Goal: Transaction & Acquisition: Purchase product/service

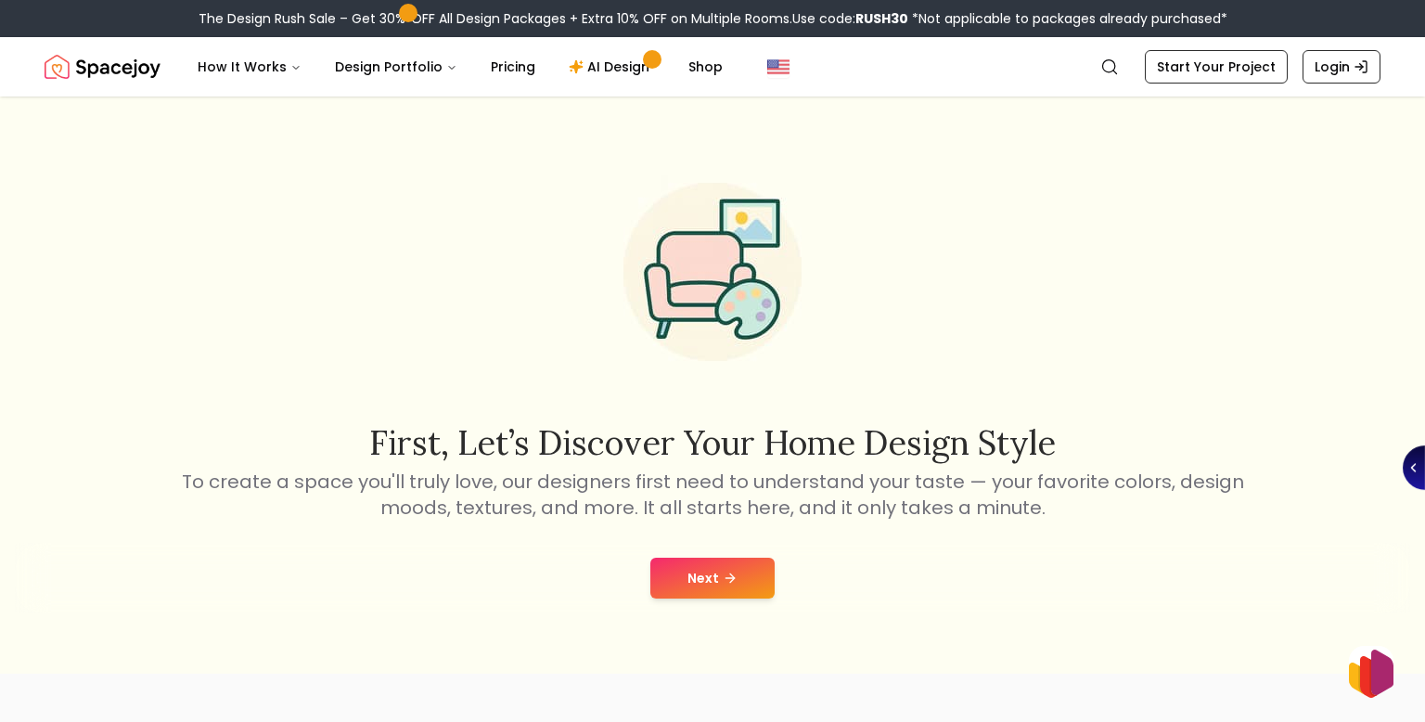
click at [724, 558] on button "Next" at bounding box center [712, 577] width 124 height 41
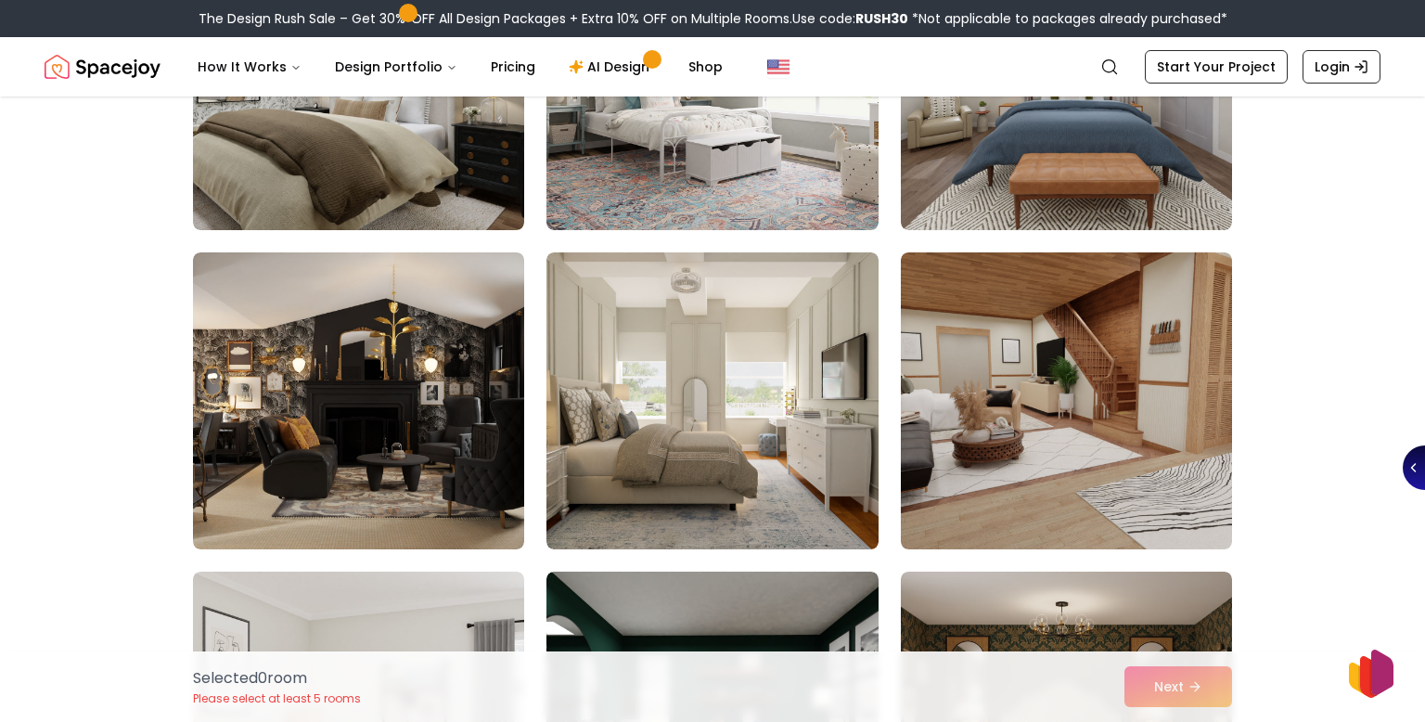
scroll to position [2555, 0]
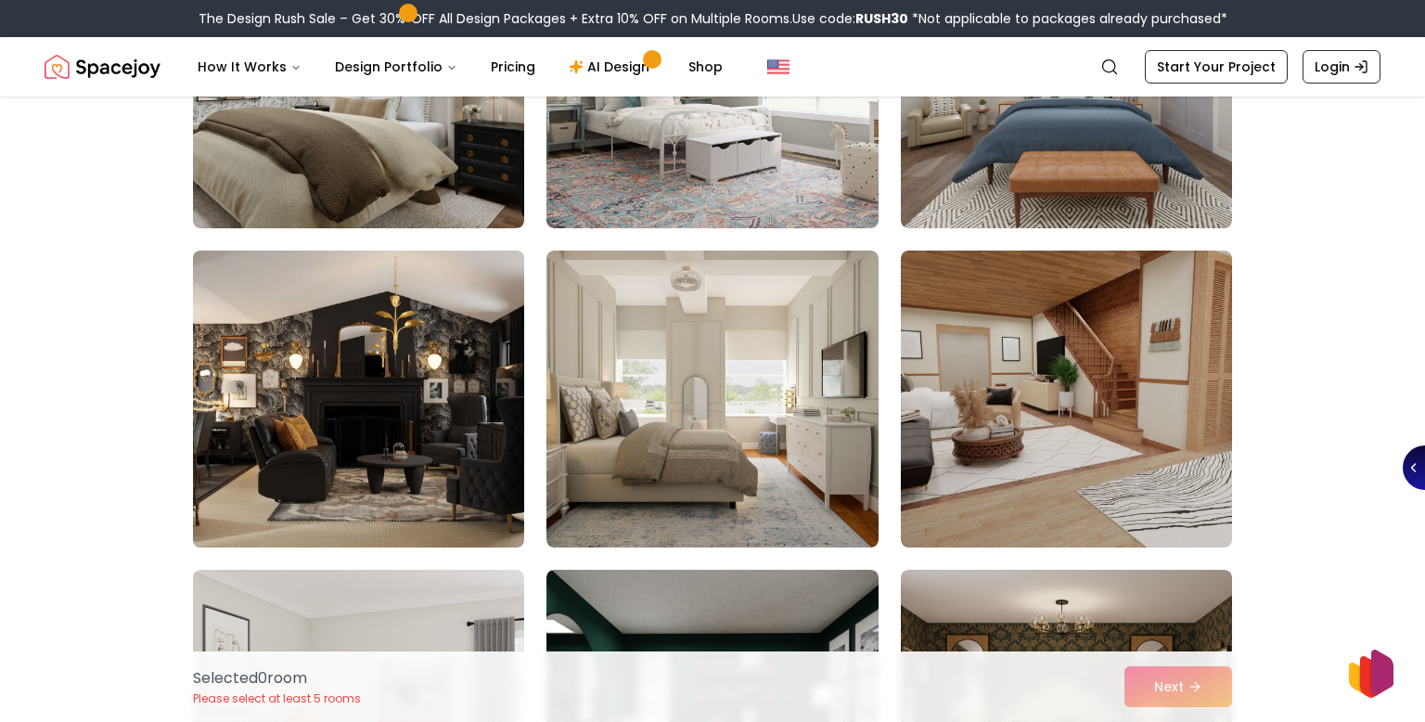
click at [467, 470] on img at bounding box center [359, 399] width 348 height 312
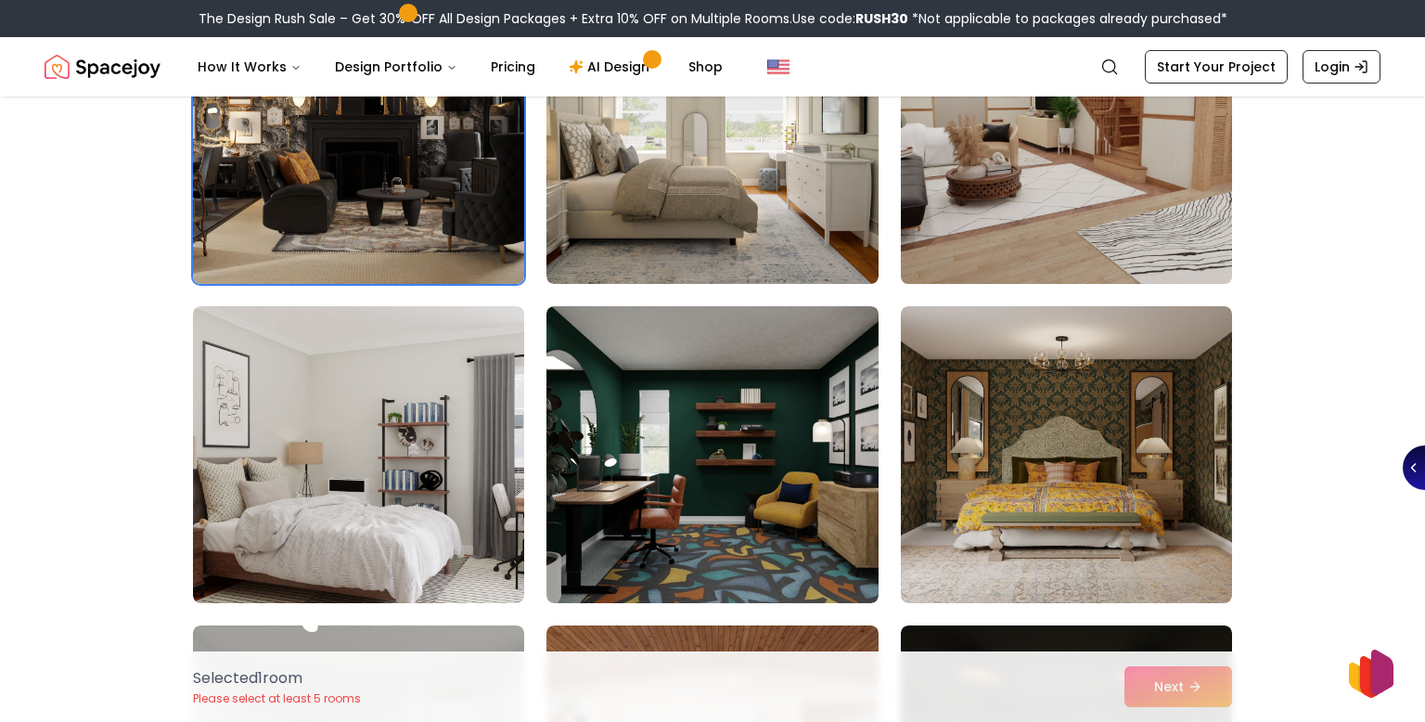
scroll to position [2824, 0]
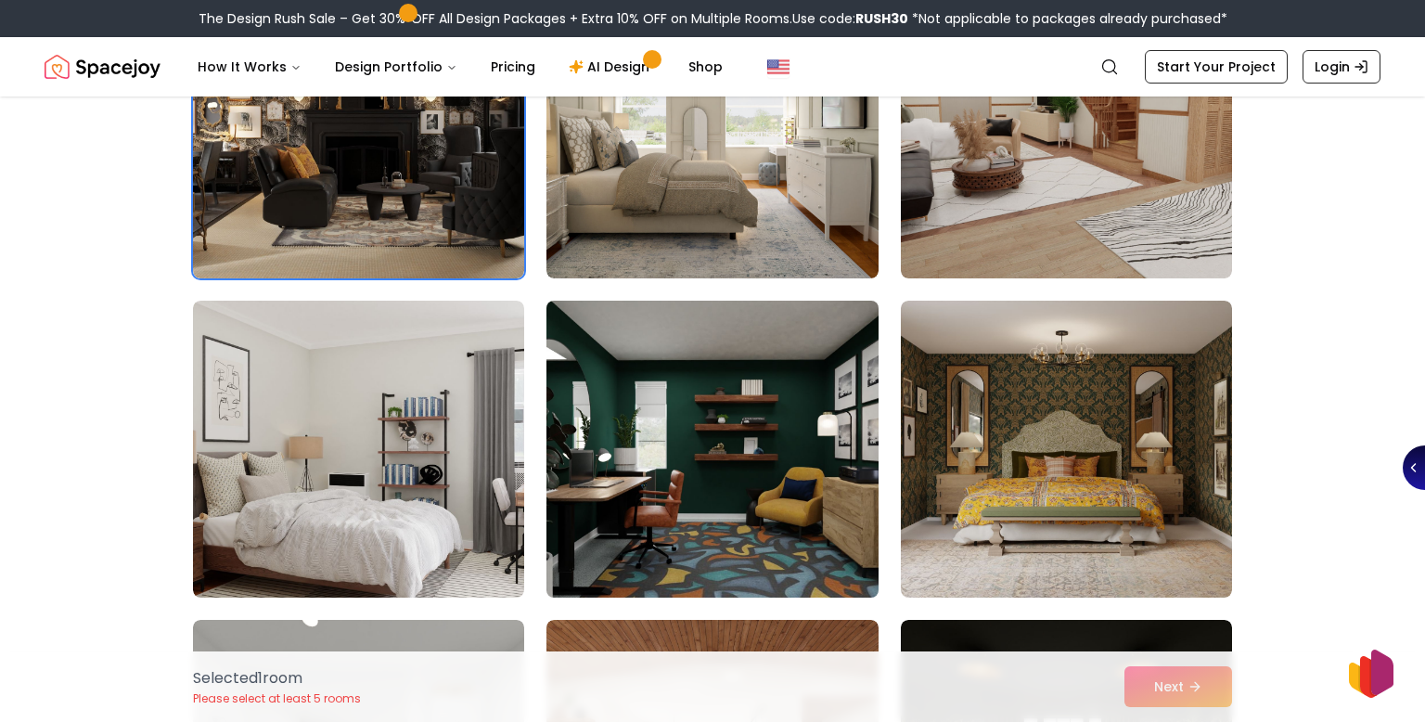
click at [784, 456] on img at bounding box center [712, 449] width 348 height 312
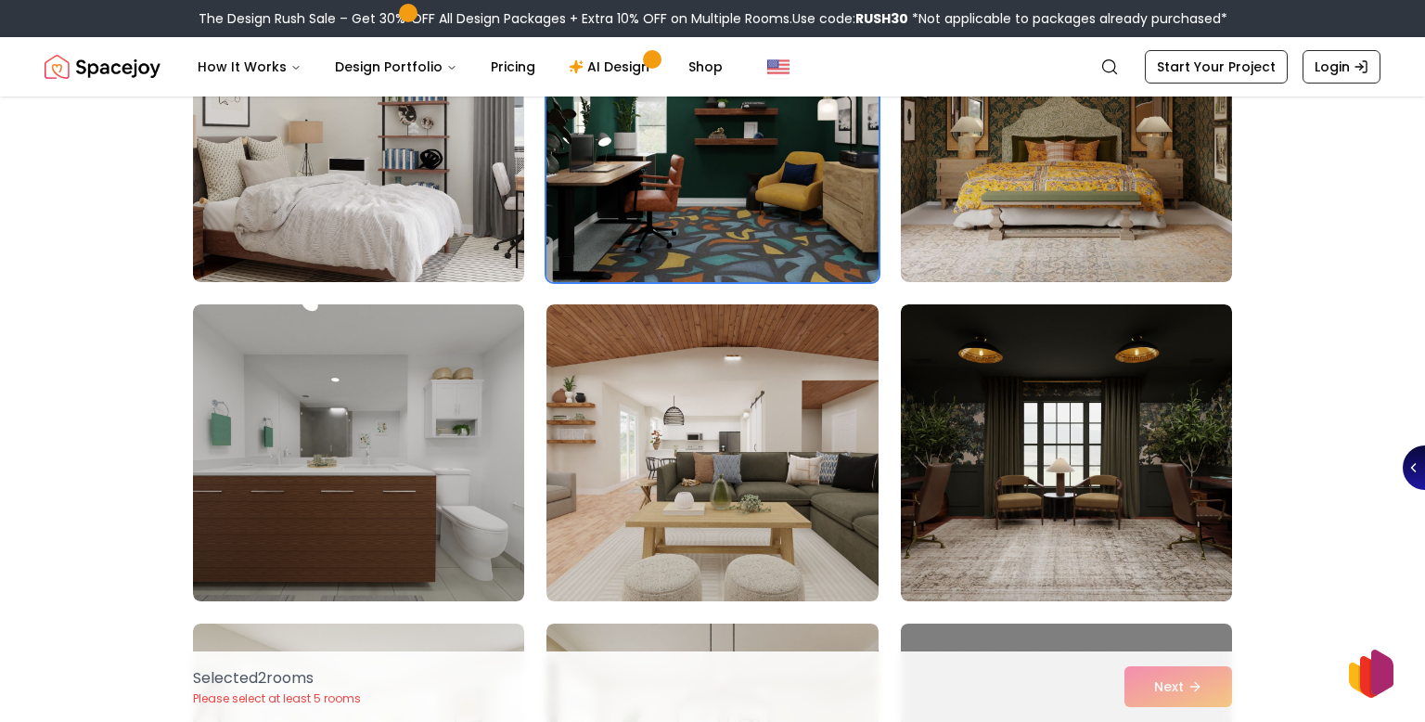
scroll to position [3139, 0]
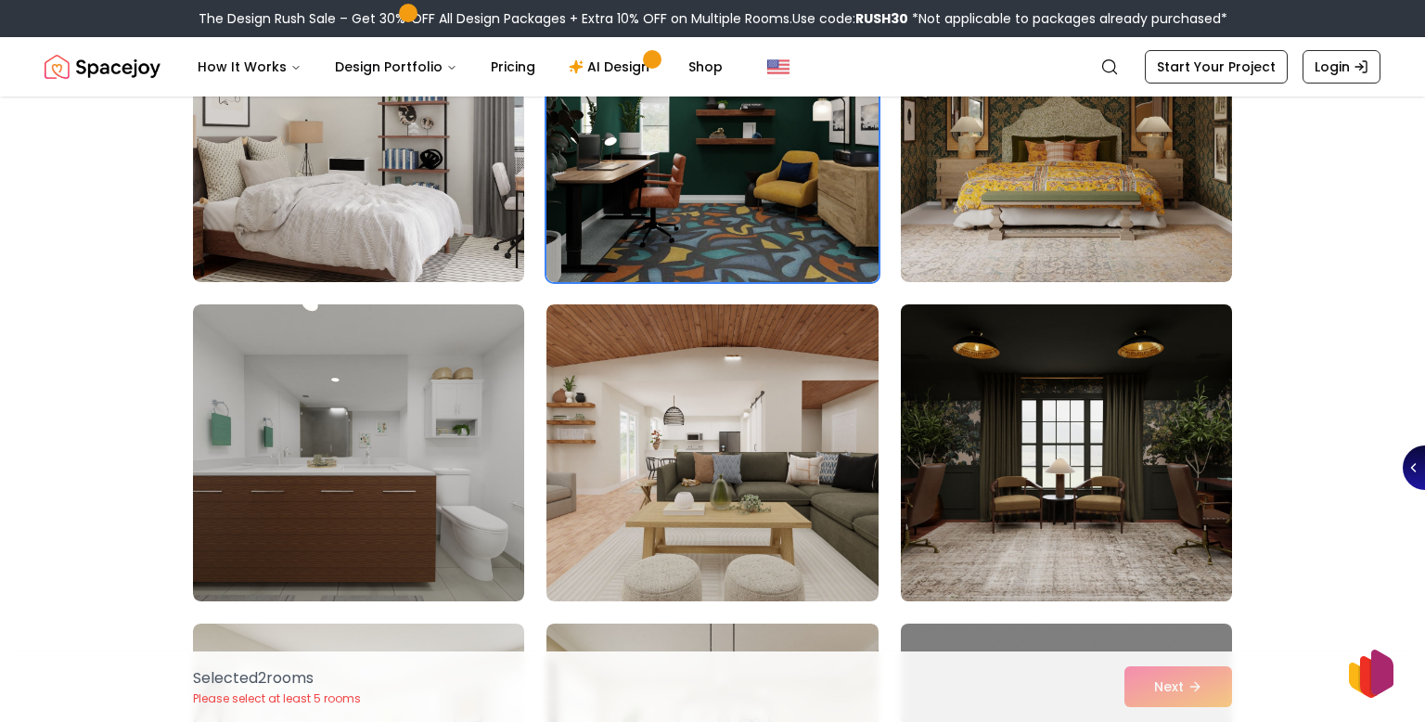
click at [922, 428] on img at bounding box center [1066, 453] width 348 height 312
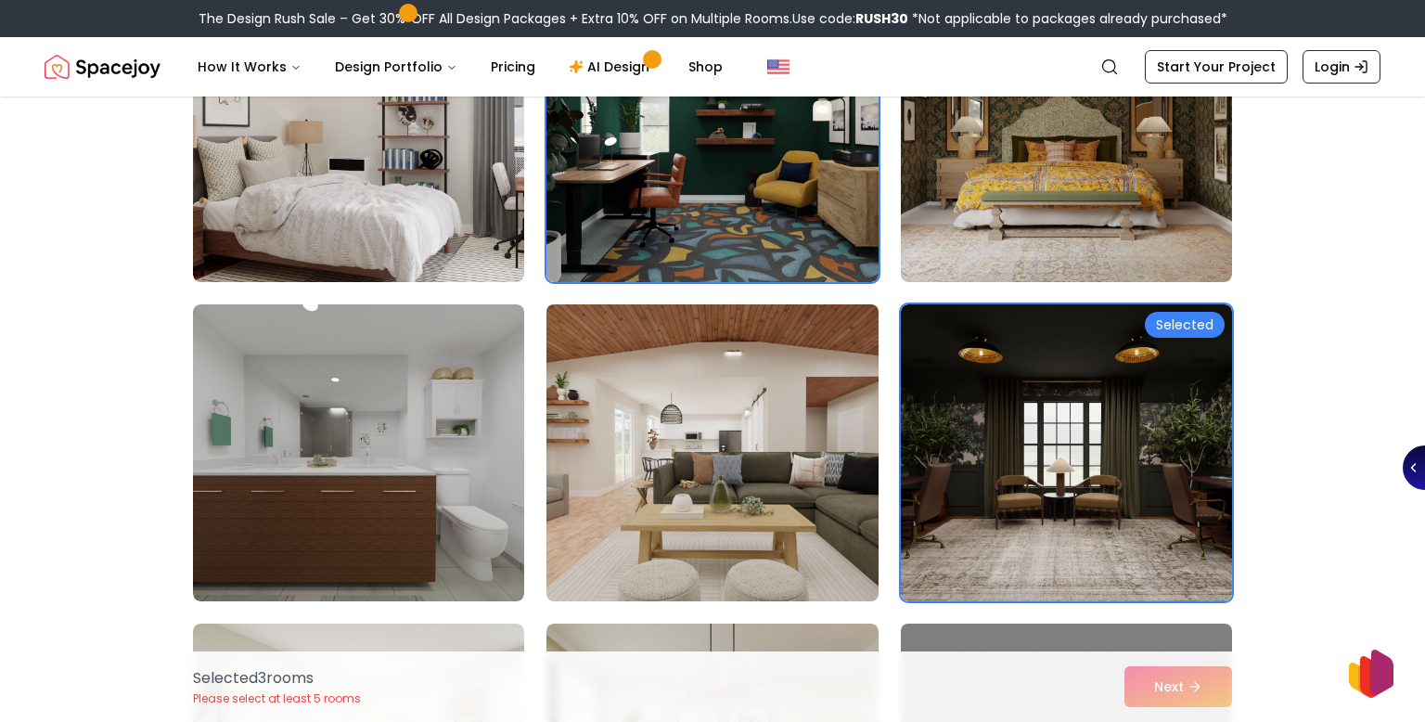
click at [811, 438] on img at bounding box center [712, 453] width 348 height 312
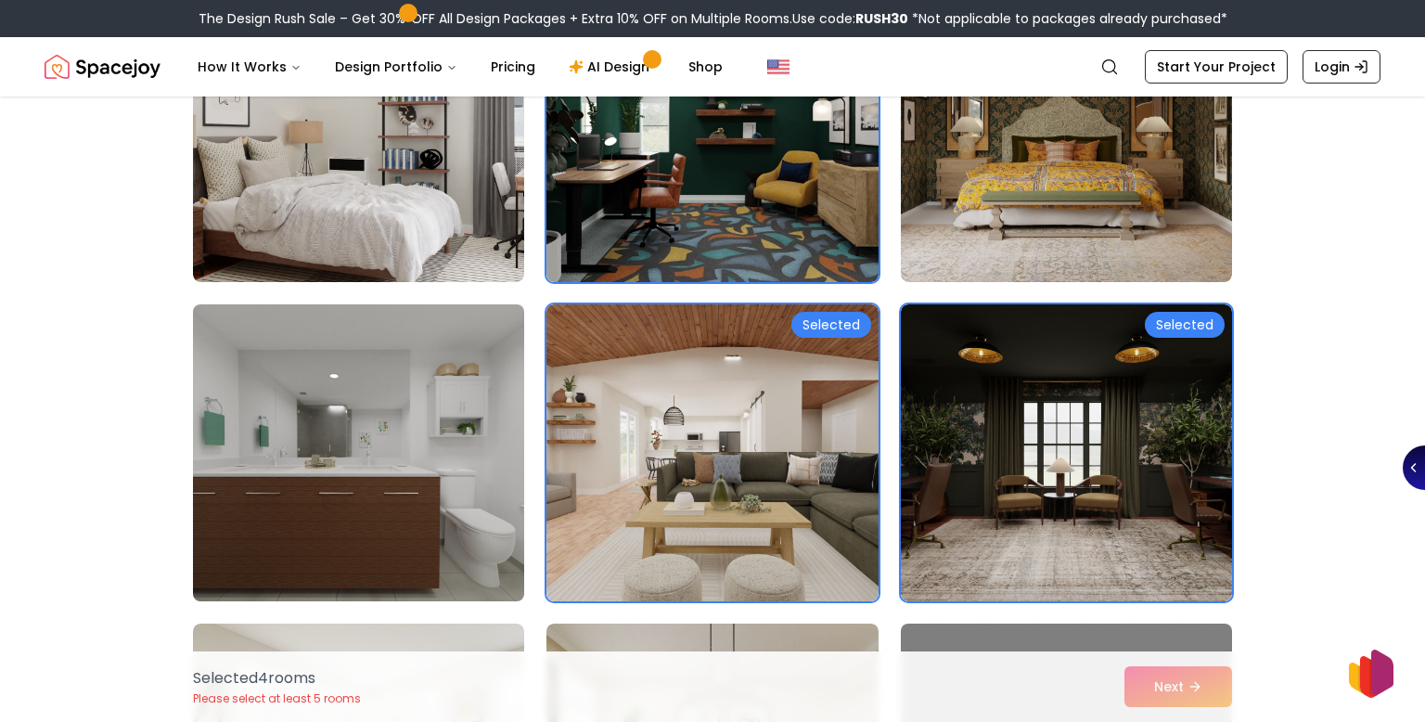
click at [403, 473] on img at bounding box center [359, 453] width 348 height 312
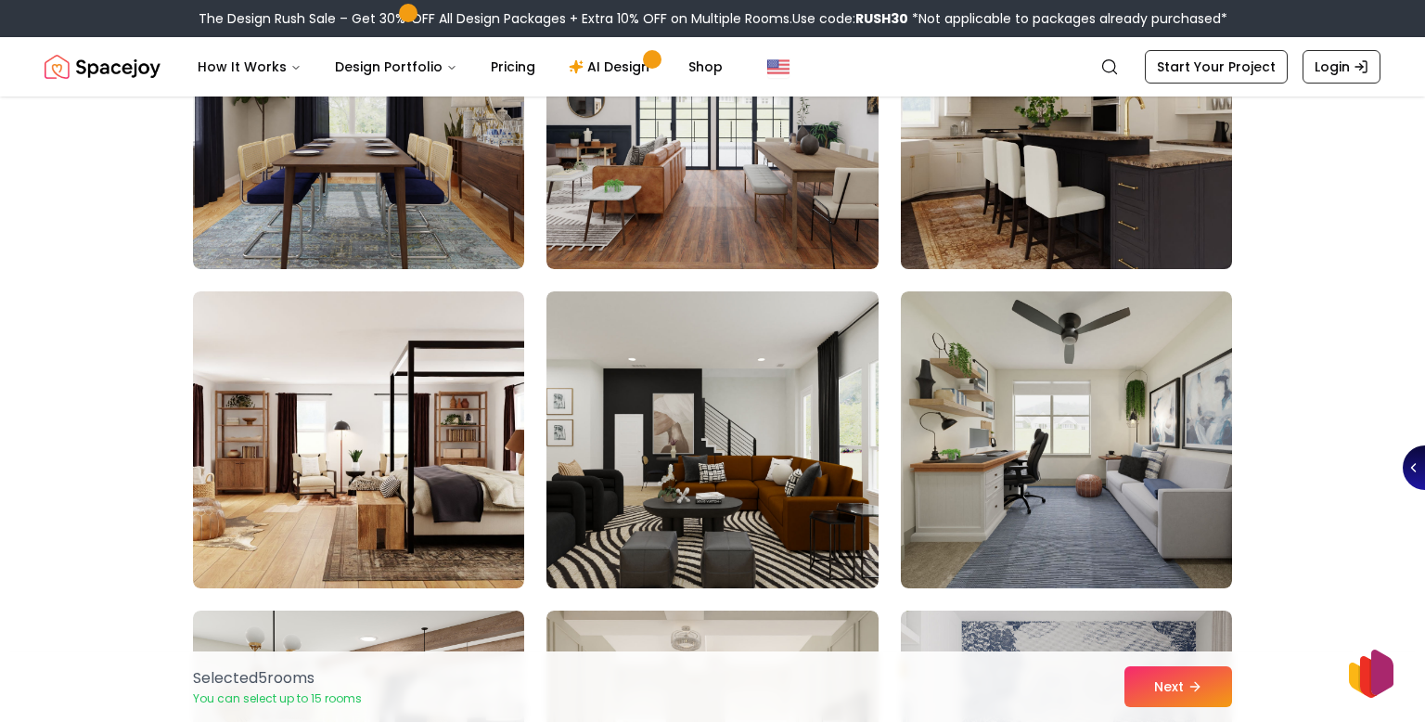
scroll to position [6663, 0]
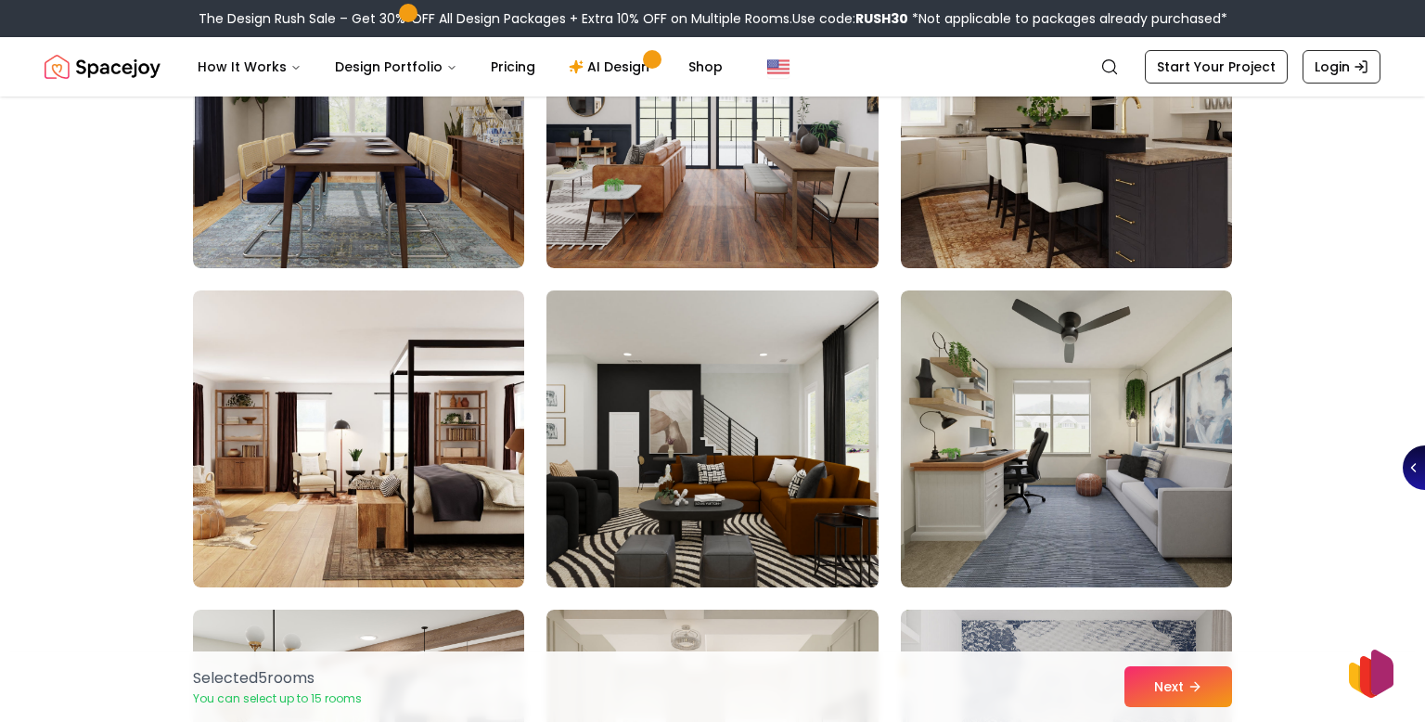
click at [808, 486] on img at bounding box center [712, 439] width 348 height 312
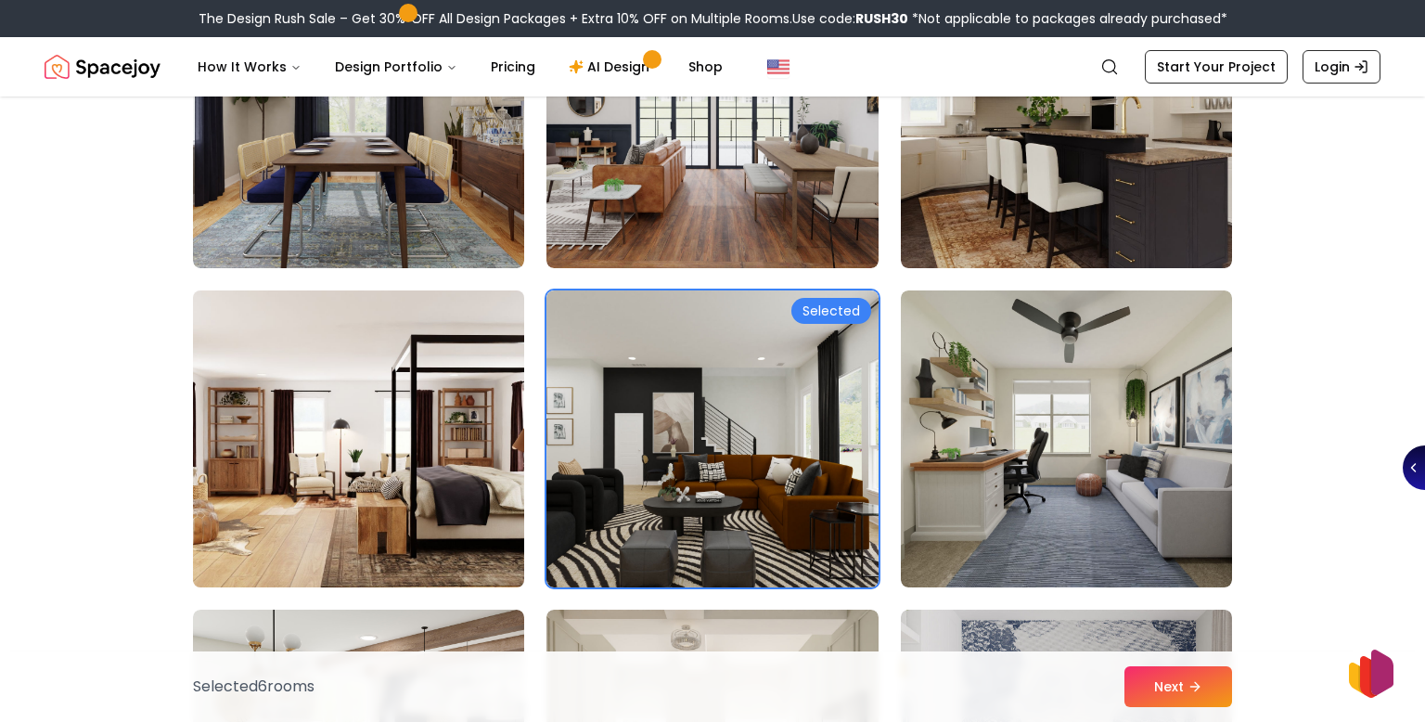
click at [503, 480] on img at bounding box center [359, 439] width 348 height 312
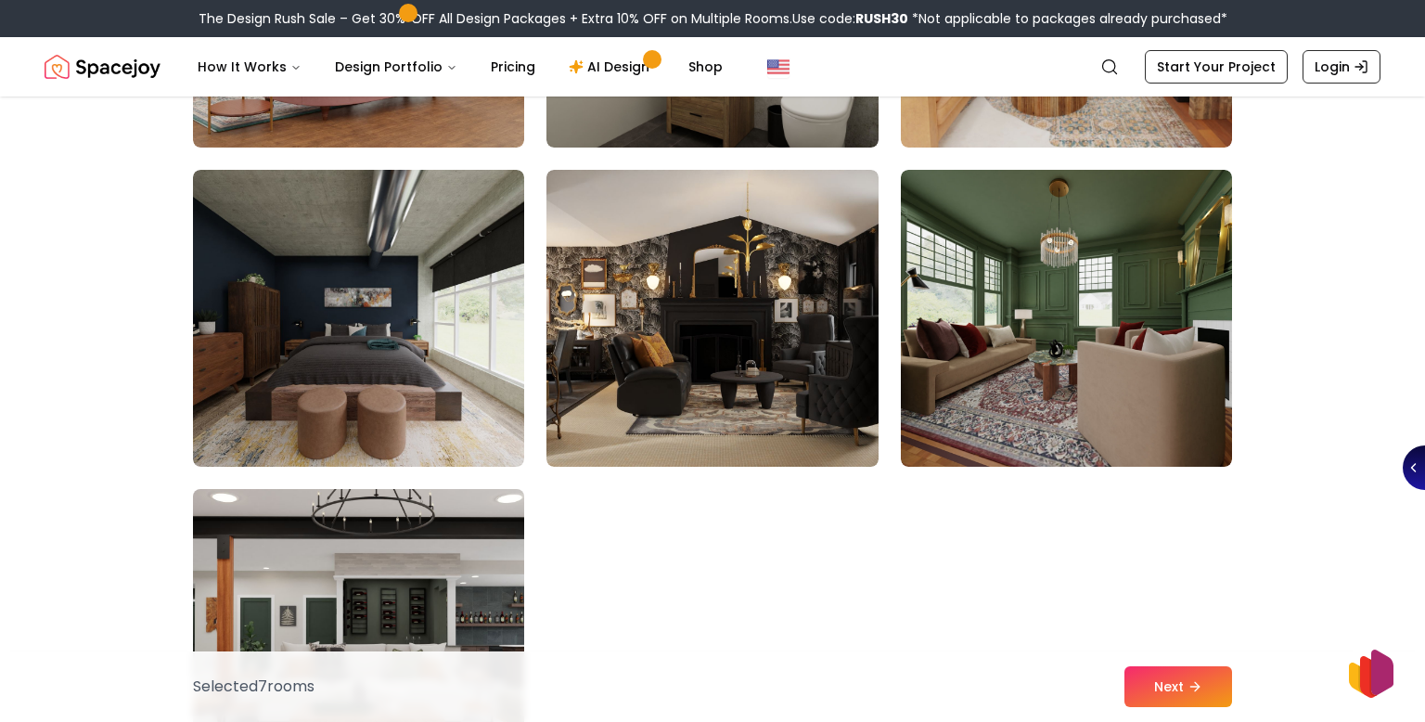
scroll to position [10275, 0]
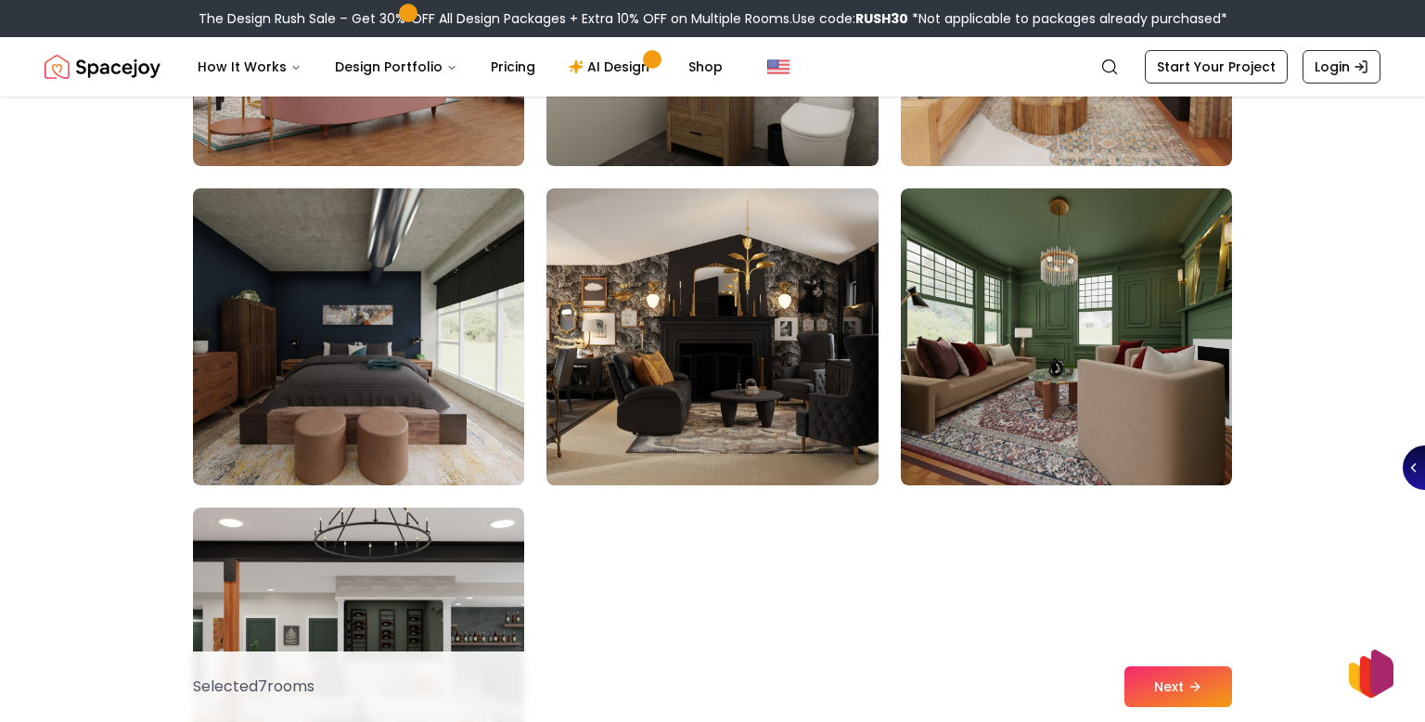
click at [399, 409] on img at bounding box center [359, 337] width 348 height 312
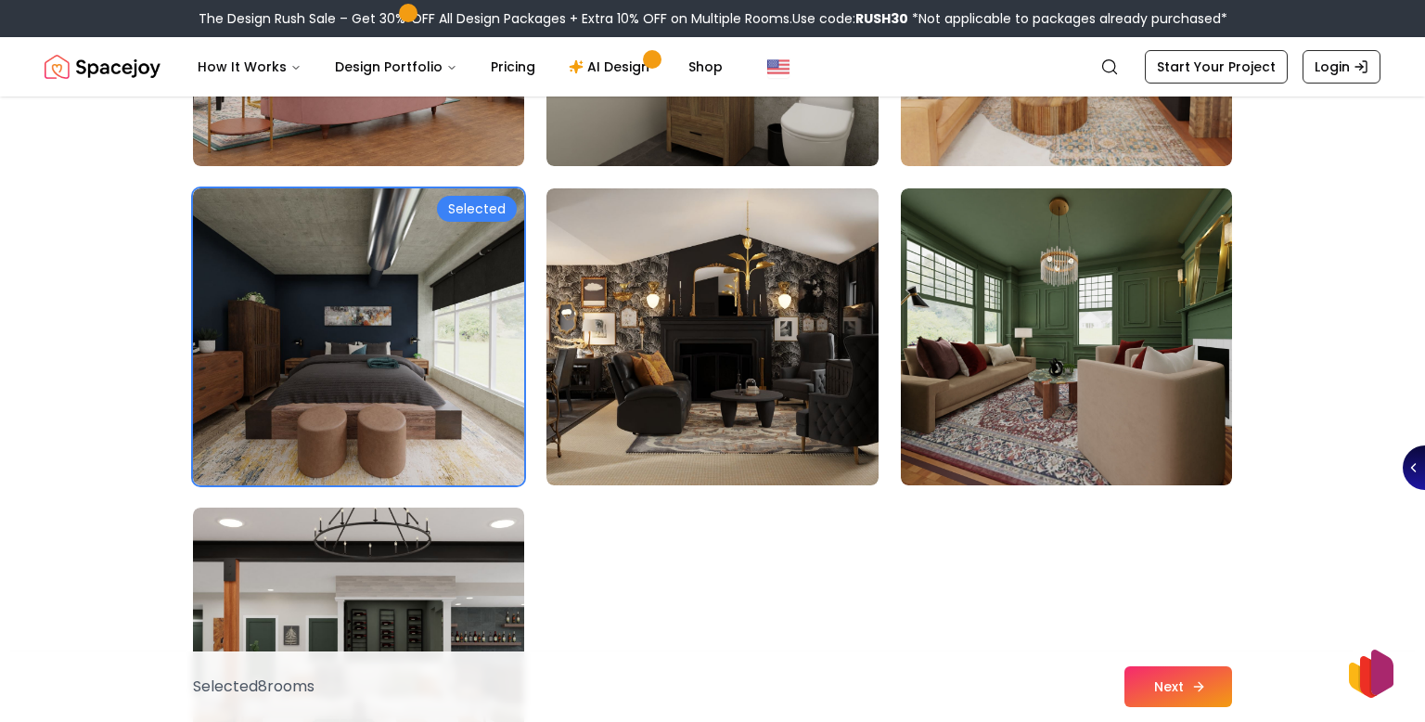
click at [1151, 682] on button "Next" at bounding box center [1178, 686] width 108 height 41
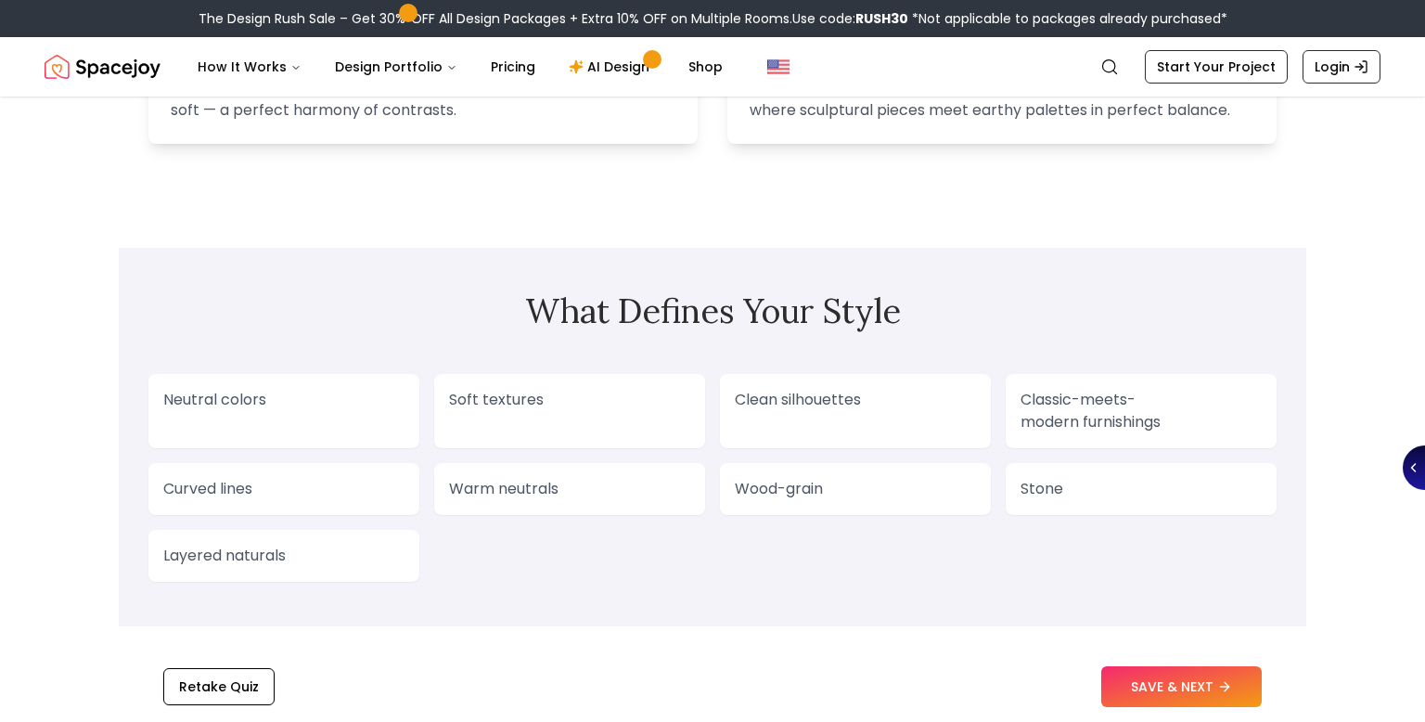
scroll to position [1347, 0]
click at [1133, 680] on button "SAVE & NEXT" at bounding box center [1181, 686] width 160 height 41
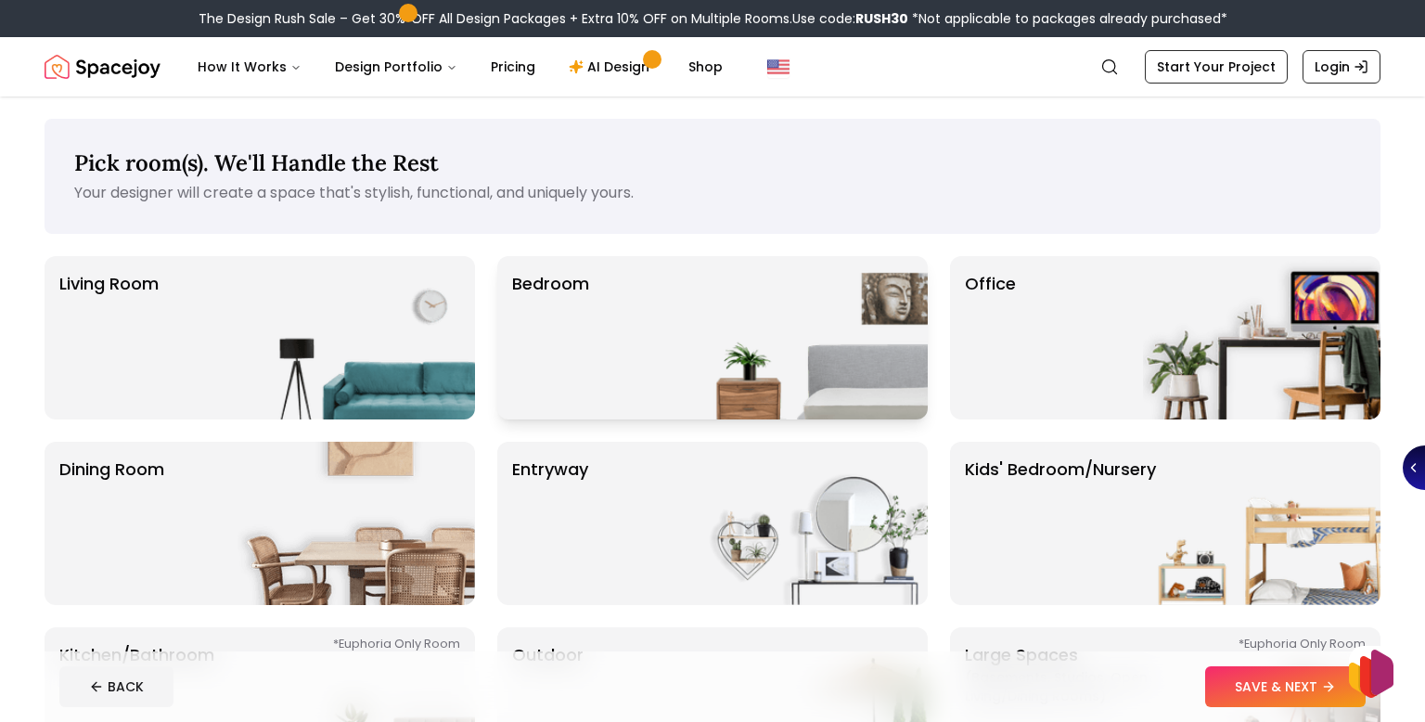
click at [714, 342] on img at bounding box center [808, 337] width 237 height 163
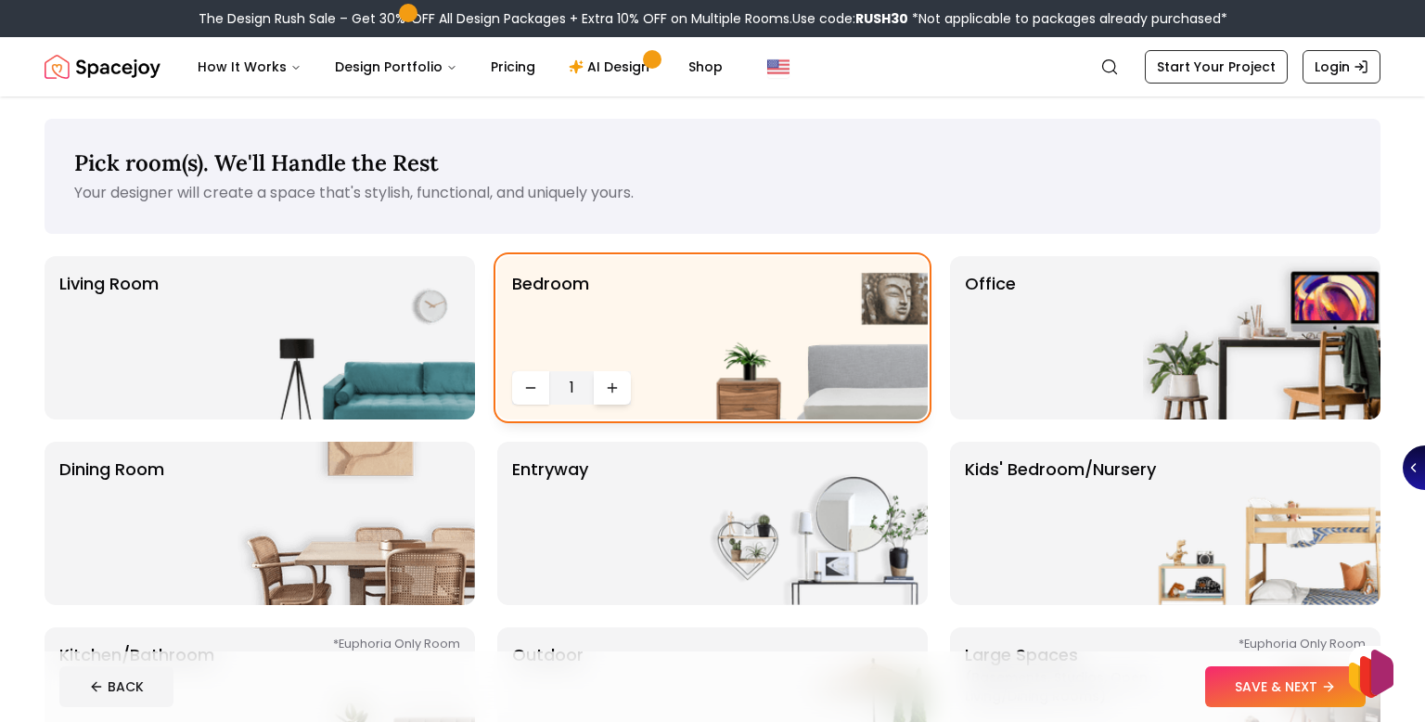
click at [614, 391] on icon "Increase quantity" at bounding box center [612, 387] width 15 height 15
click at [544, 391] on button "Decrease quantity" at bounding box center [530, 387] width 37 height 33
click at [1247, 689] on button "SAVE & NEXT" at bounding box center [1285, 686] width 160 height 41
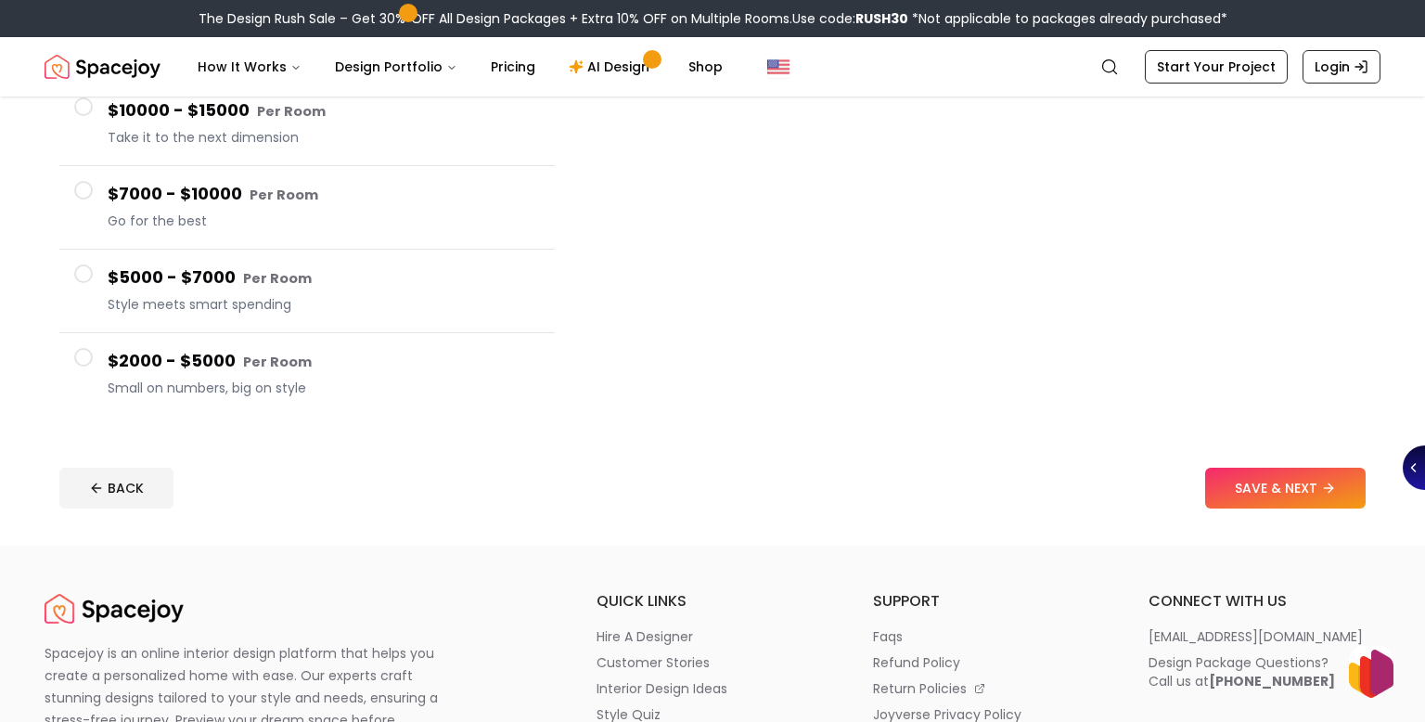
scroll to position [314, 0]
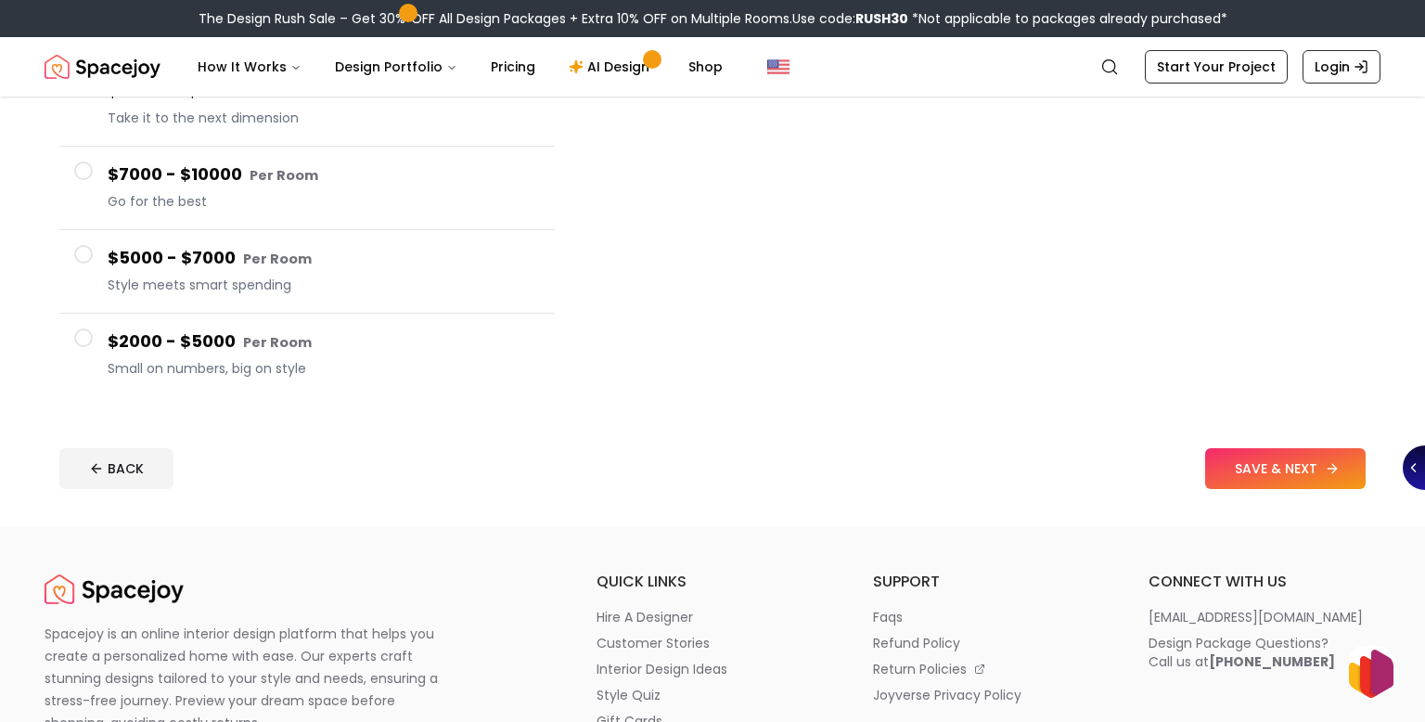
click at [1236, 474] on button "SAVE & NEXT" at bounding box center [1285, 468] width 160 height 41
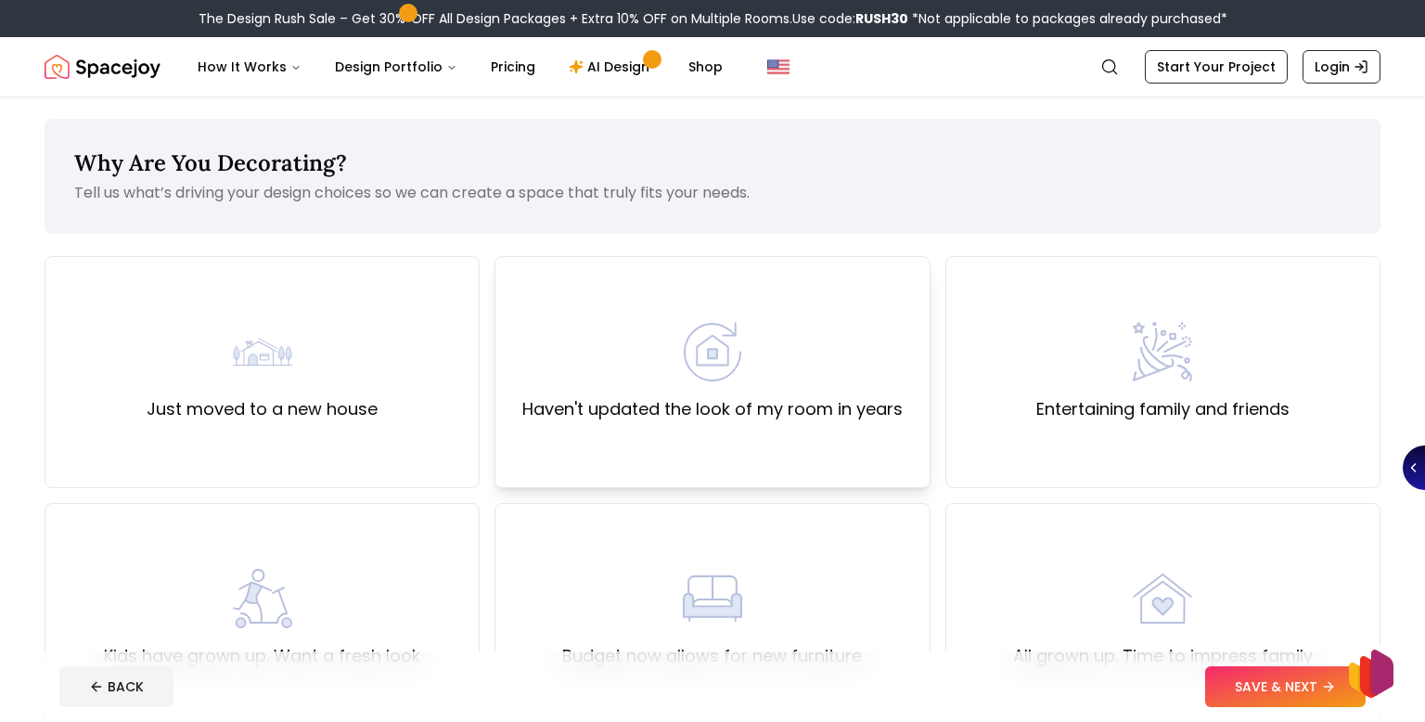
click at [804, 440] on div "Haven't updated the look of my room in years" at bounding box center [711, 372] width 435 height 232
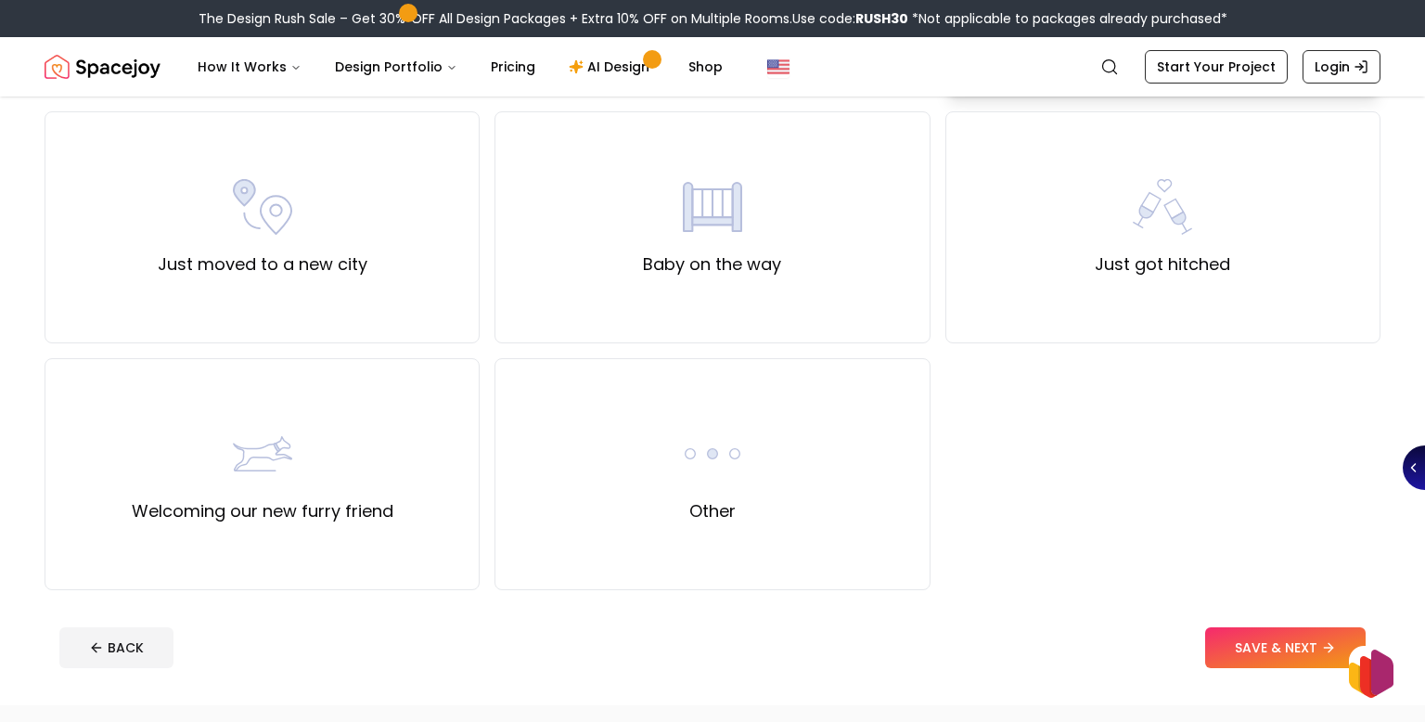
scroll to position [645, 0]
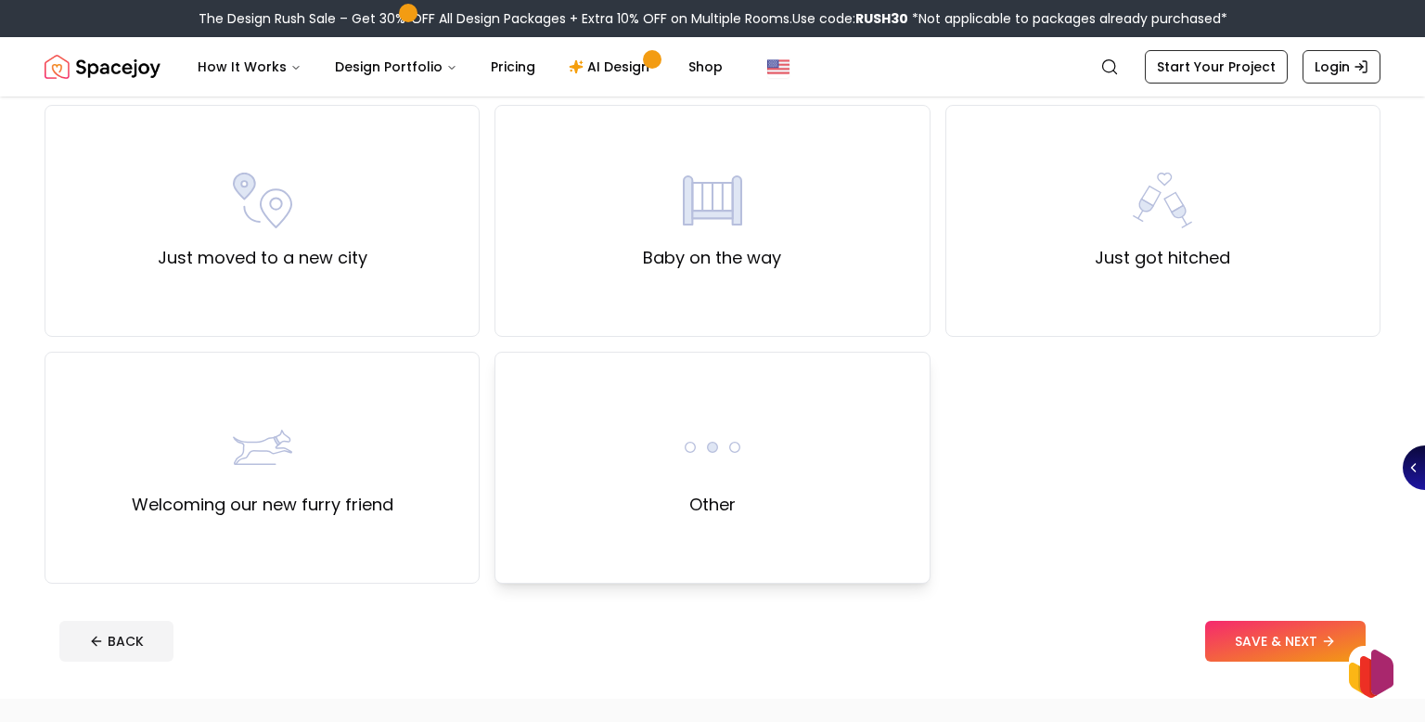
click at [800, 520] on div "Other" at bounding box center [711, 468] width 435 height 232
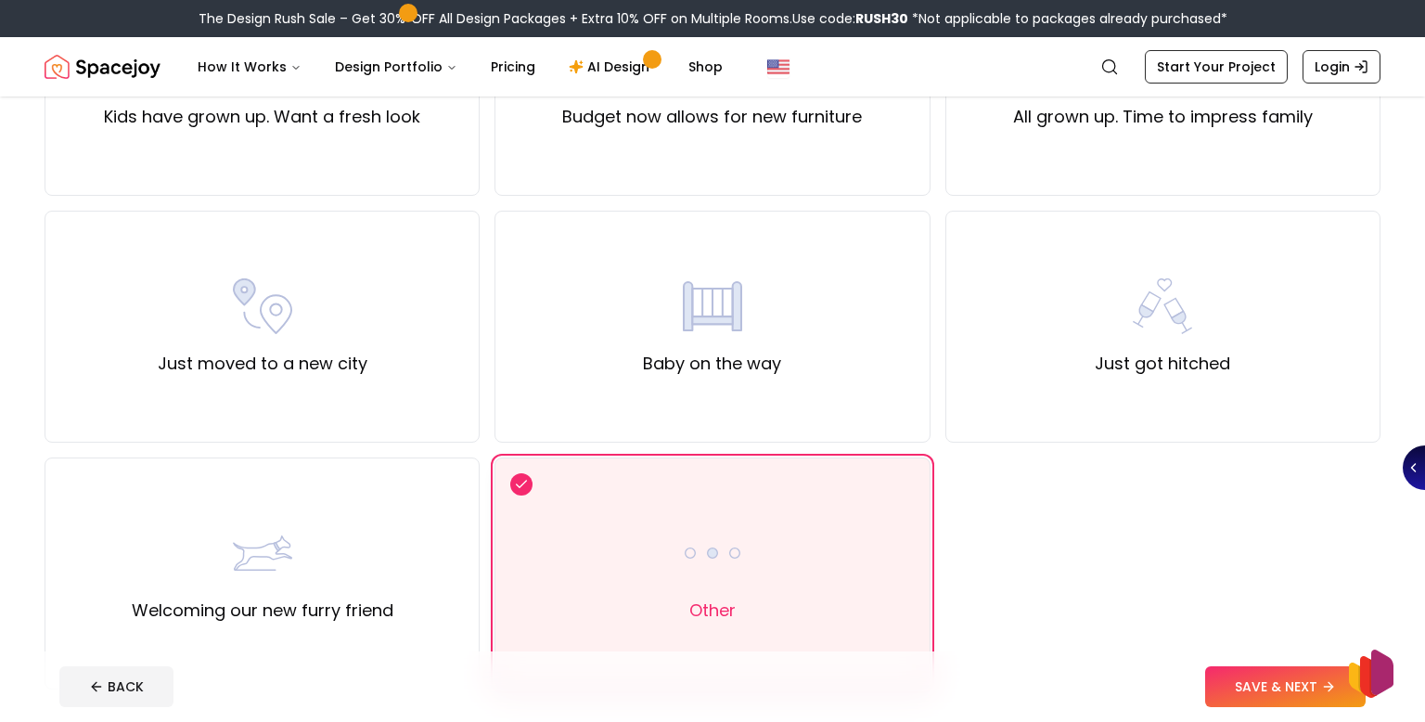
scroll to position [0, 0]
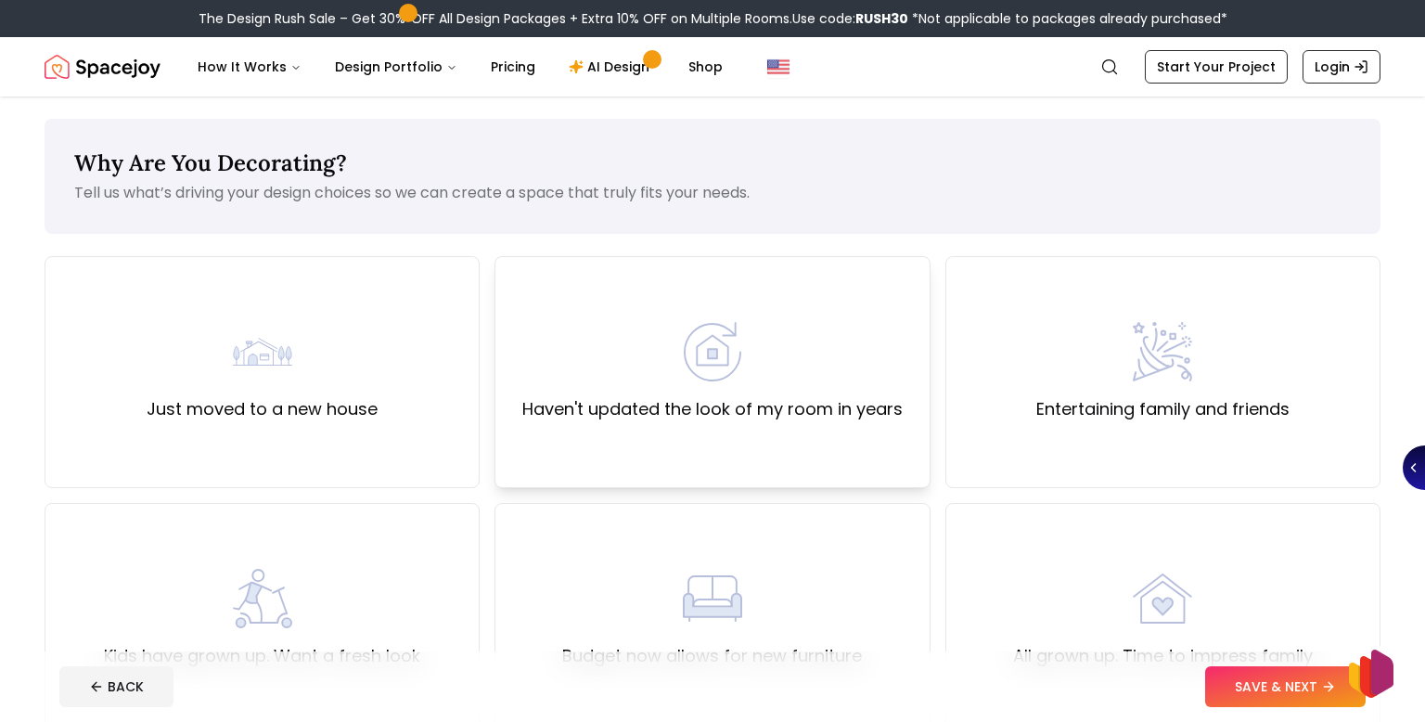
click at [749, 397] on label "Haven't updated the look of my room in years" at bounding box center [712, 409] width 380 height 26
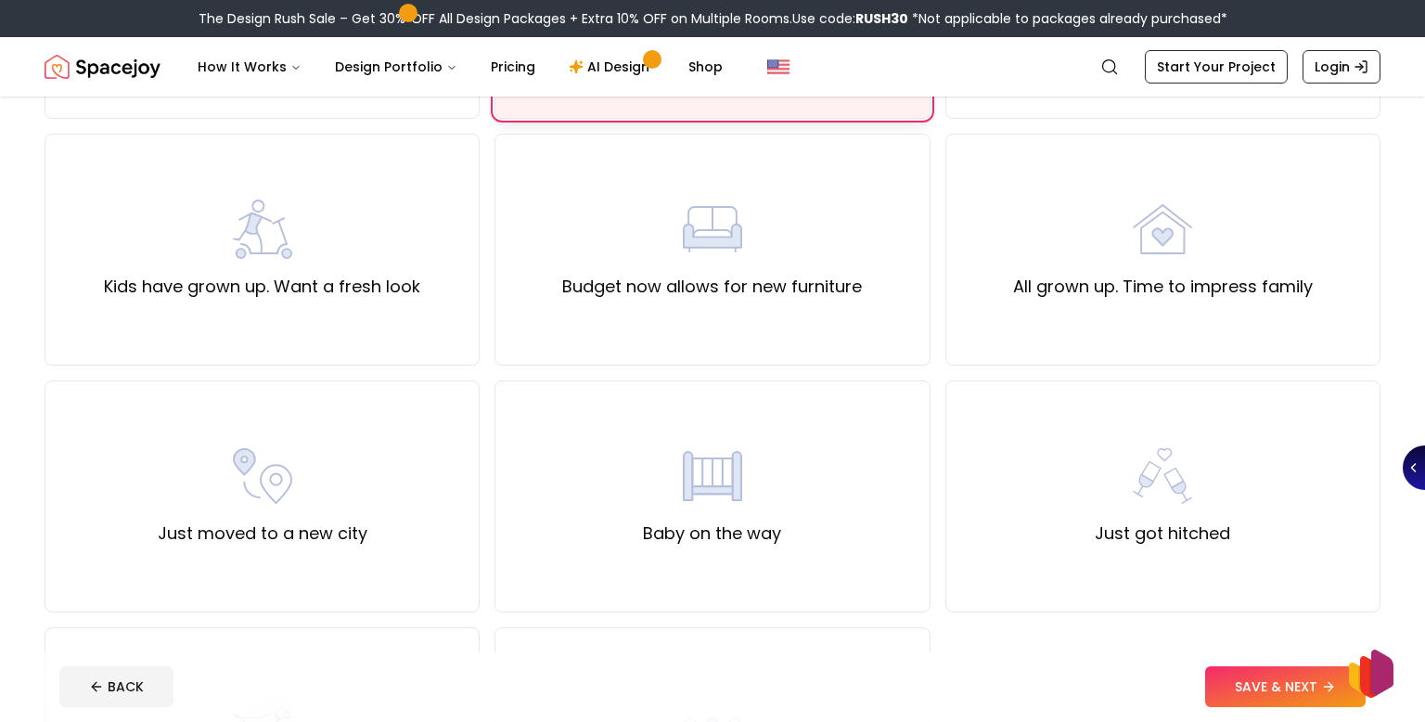
scroll to position [375, 0]
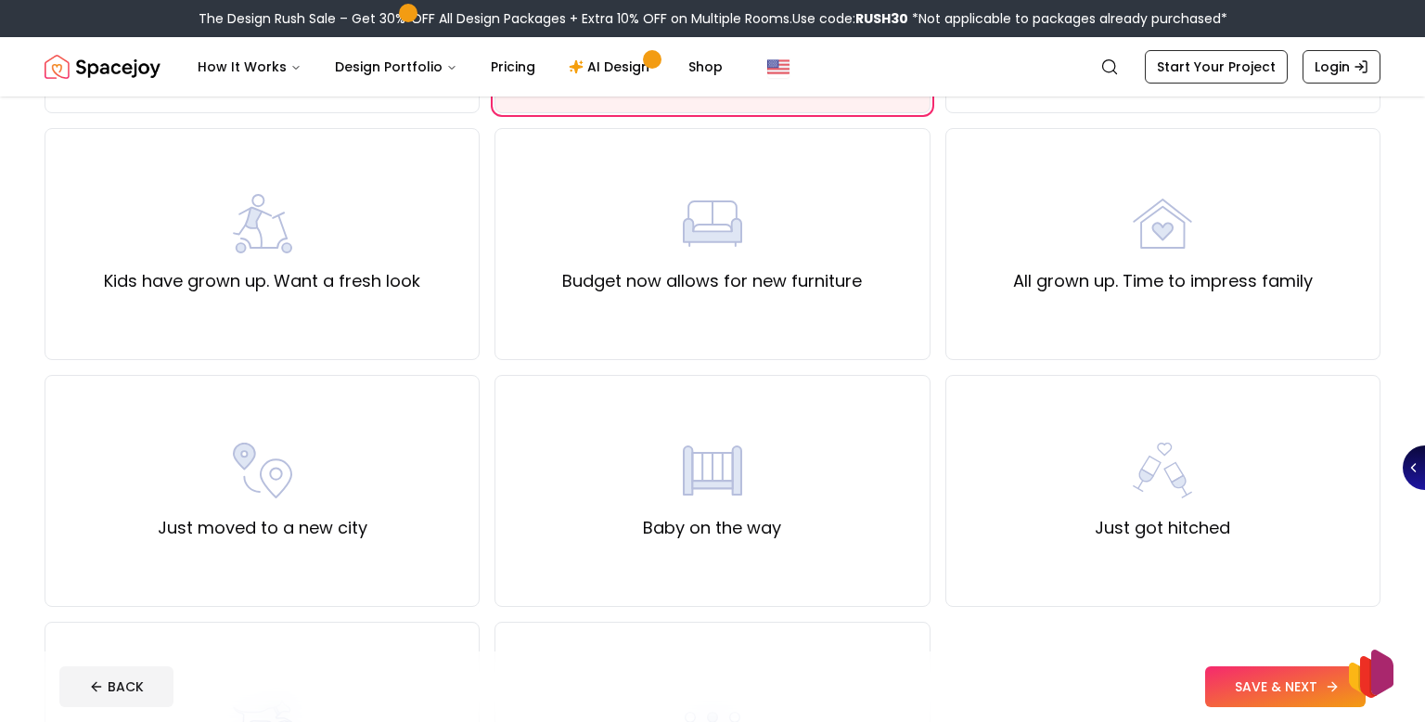
click at [1266, 687] on button "SAVE & NEXT" at bounding box center [1285, 686] width 160 height 41
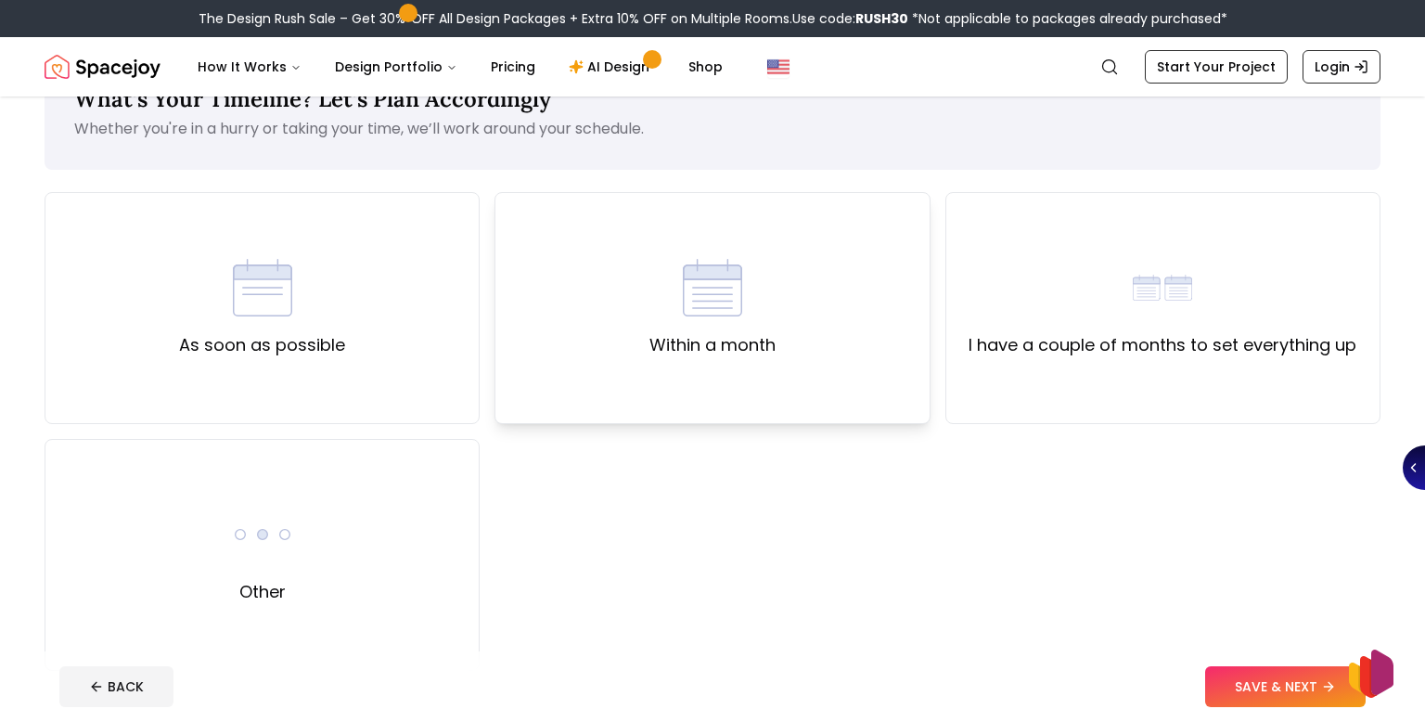
scroll to position [74, 0]
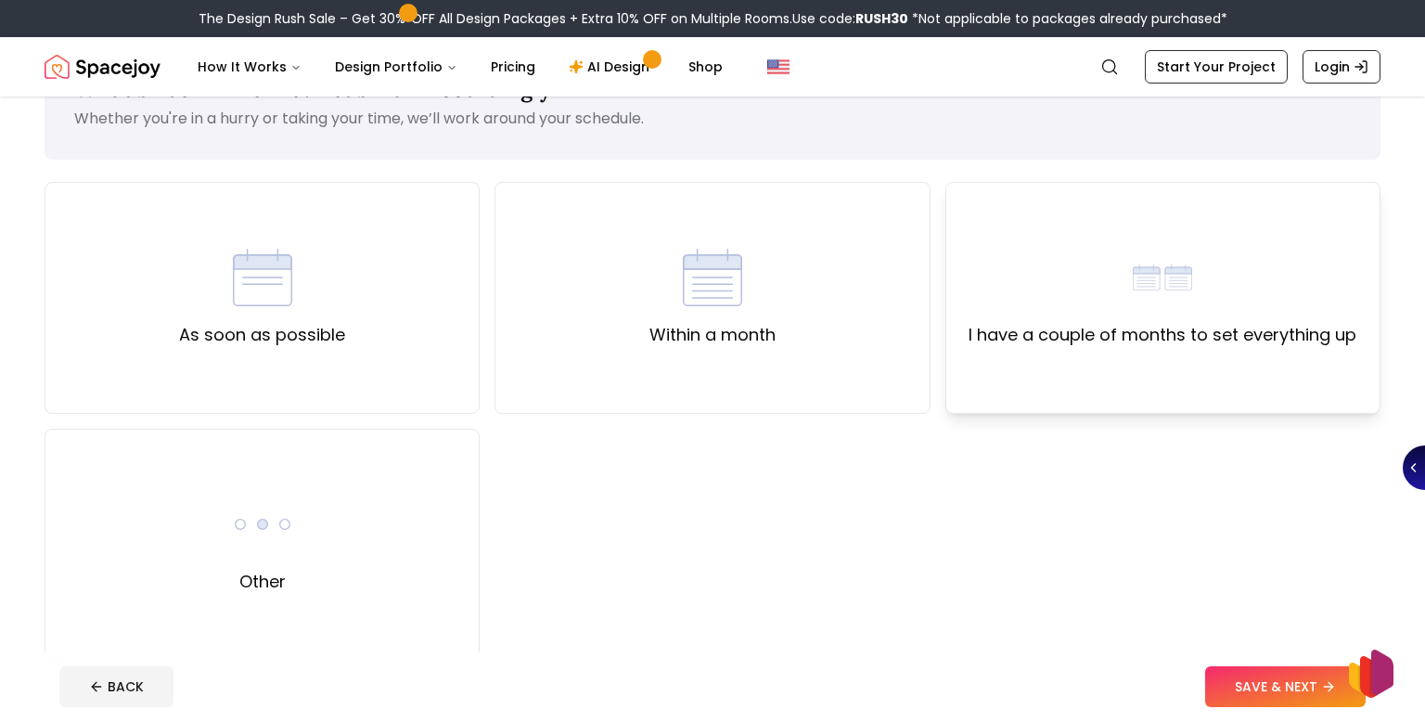
click at [1073, 380] on div "I have a couple of months to set everything up" at bounding box center [1162, 298] width 435 height 232
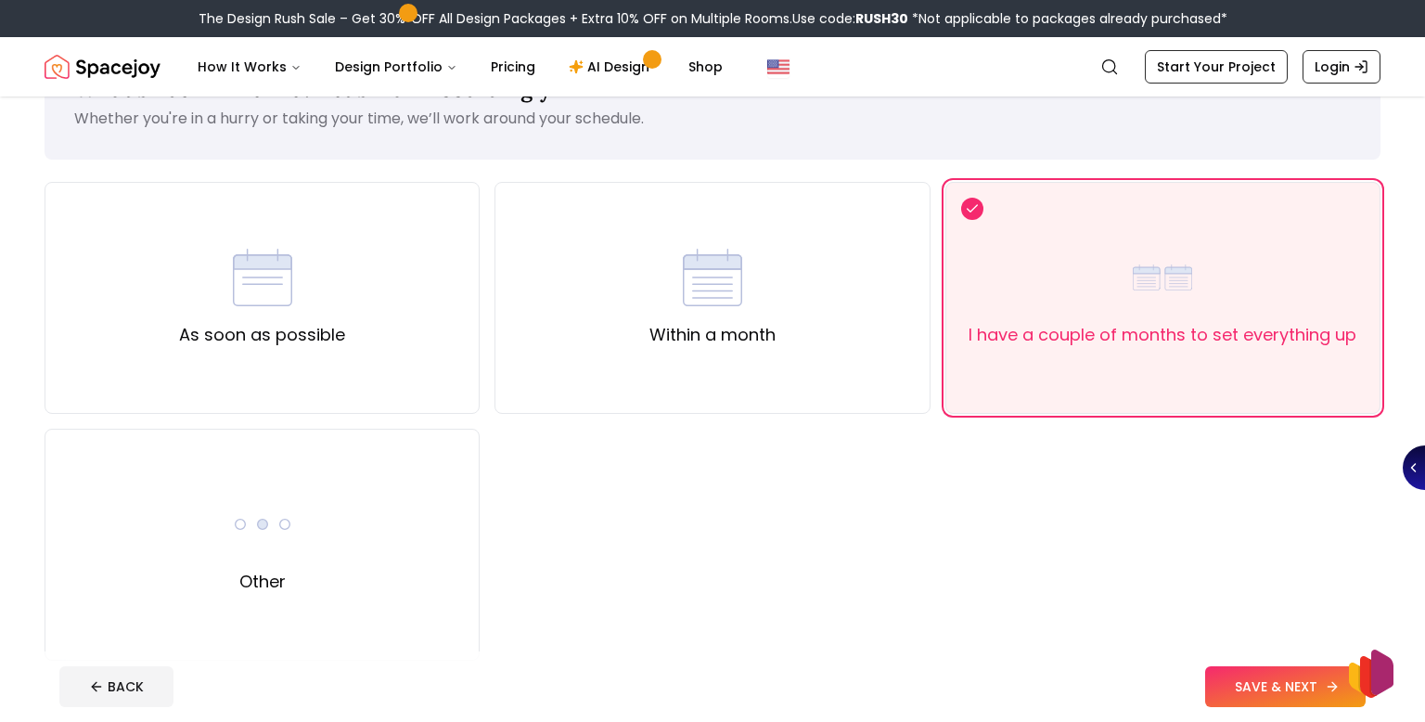
click at [1271, 702] on button "SAVE & NEXT" at bounding box center [1285, 686] width 160 height 41
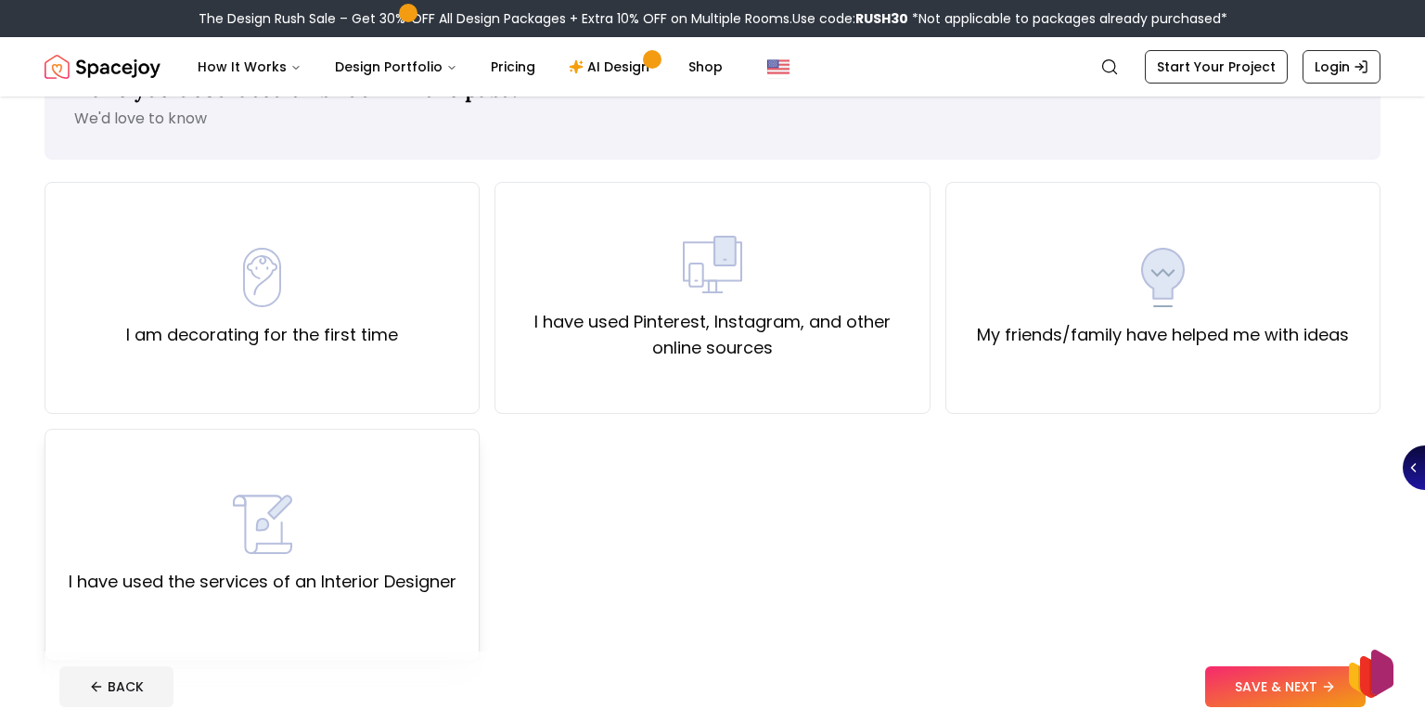
click at [365, 560] on div "I have used the services of an Interior Designer" at bounding box center [263, 544] width 388 height 100
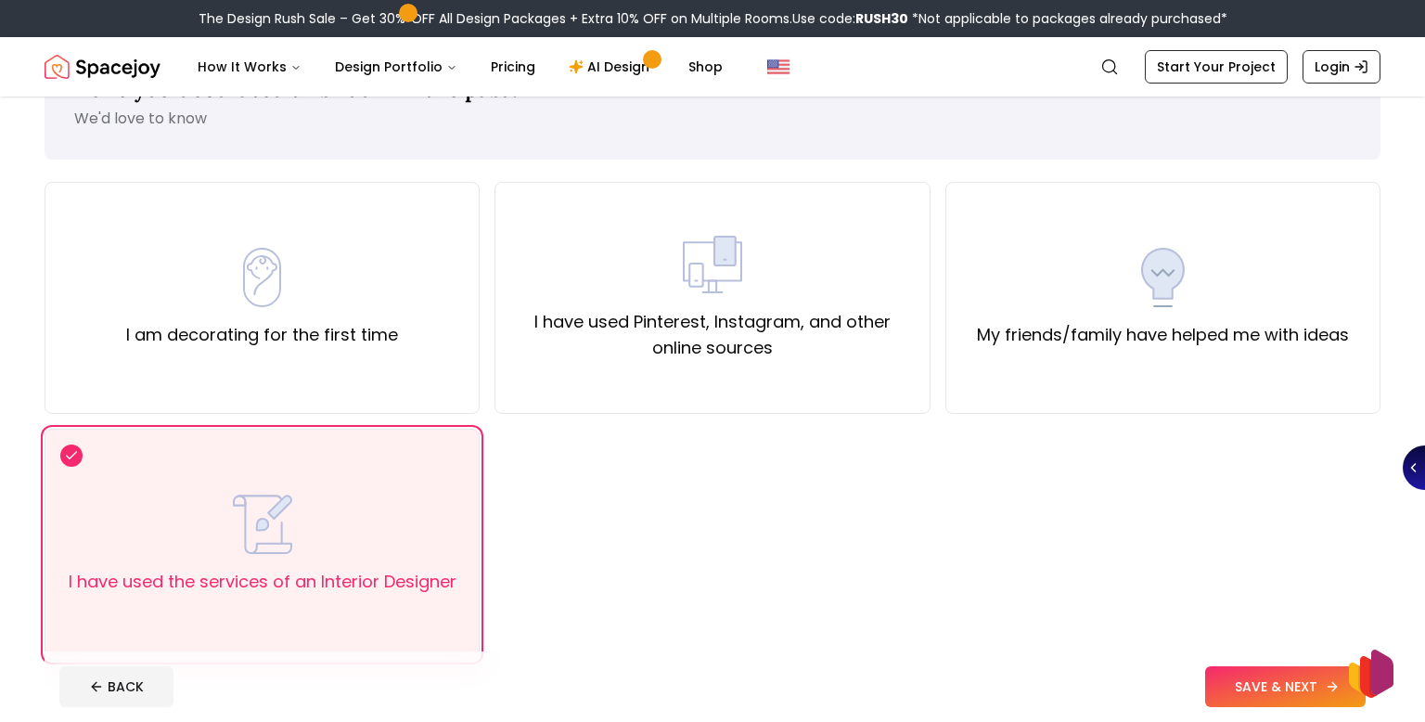
click at [1210, 691] on button "SAVE & NEXT" at bounding box center [1285, 686] width 160 height 41
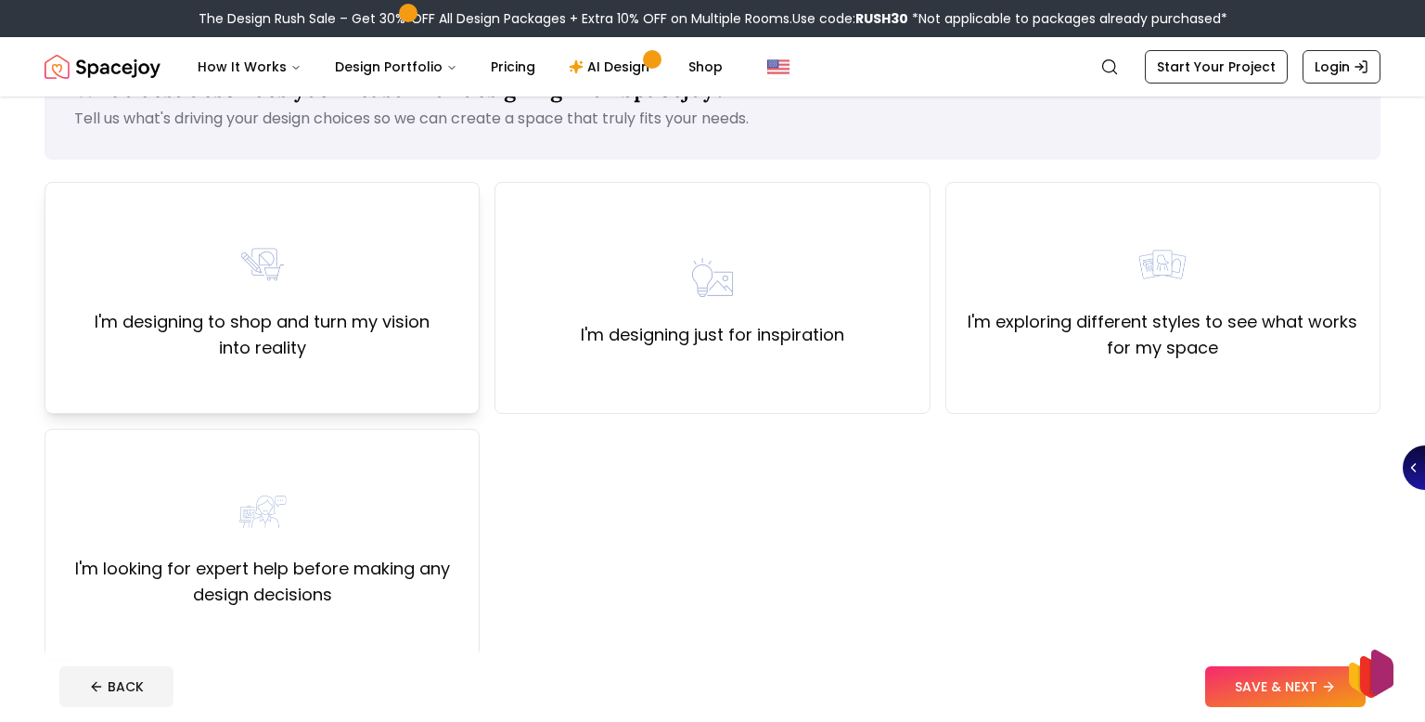
click at [307, 260] on div "I'm designing to shop and turn my vision into reality" at bounding box center [261, 298] width 403 height 126
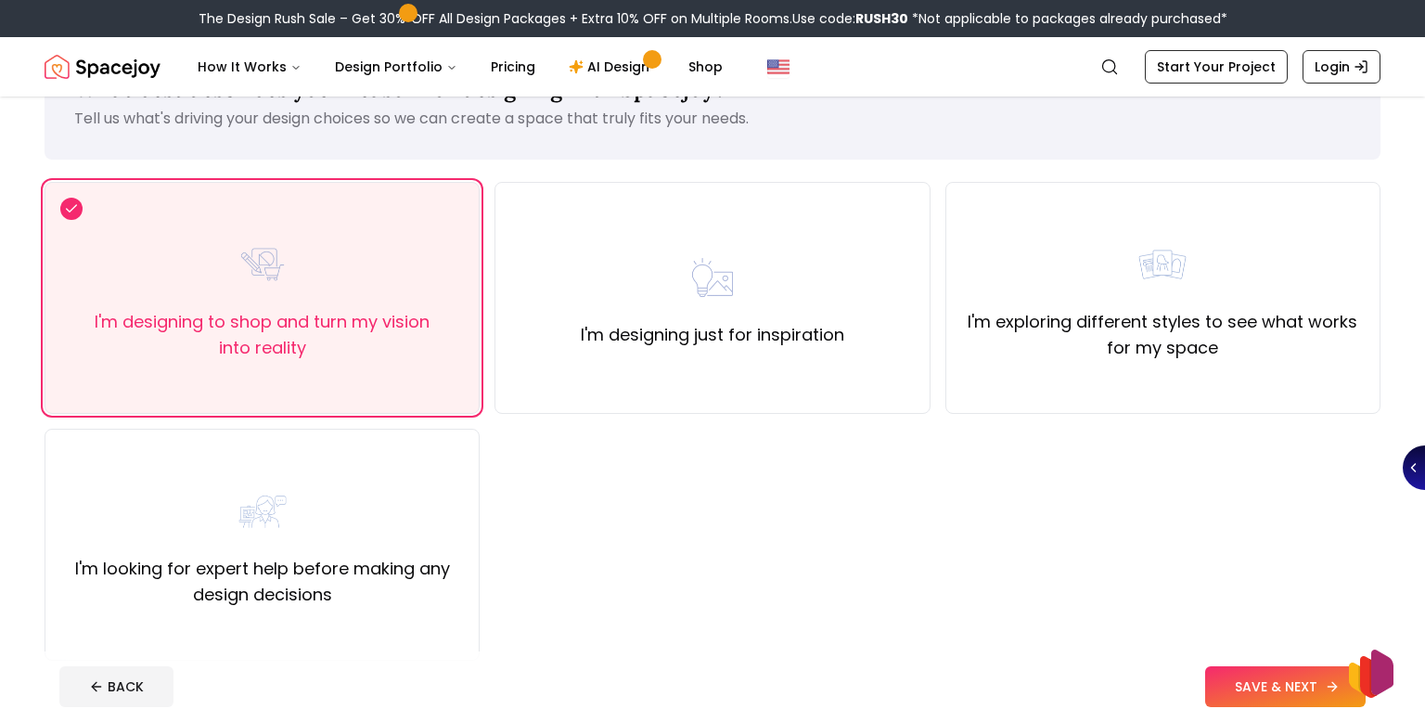
click at [1316, 679] on button "SAVE & NEXT" at bounding box center [1285, 686] width 160 height 41
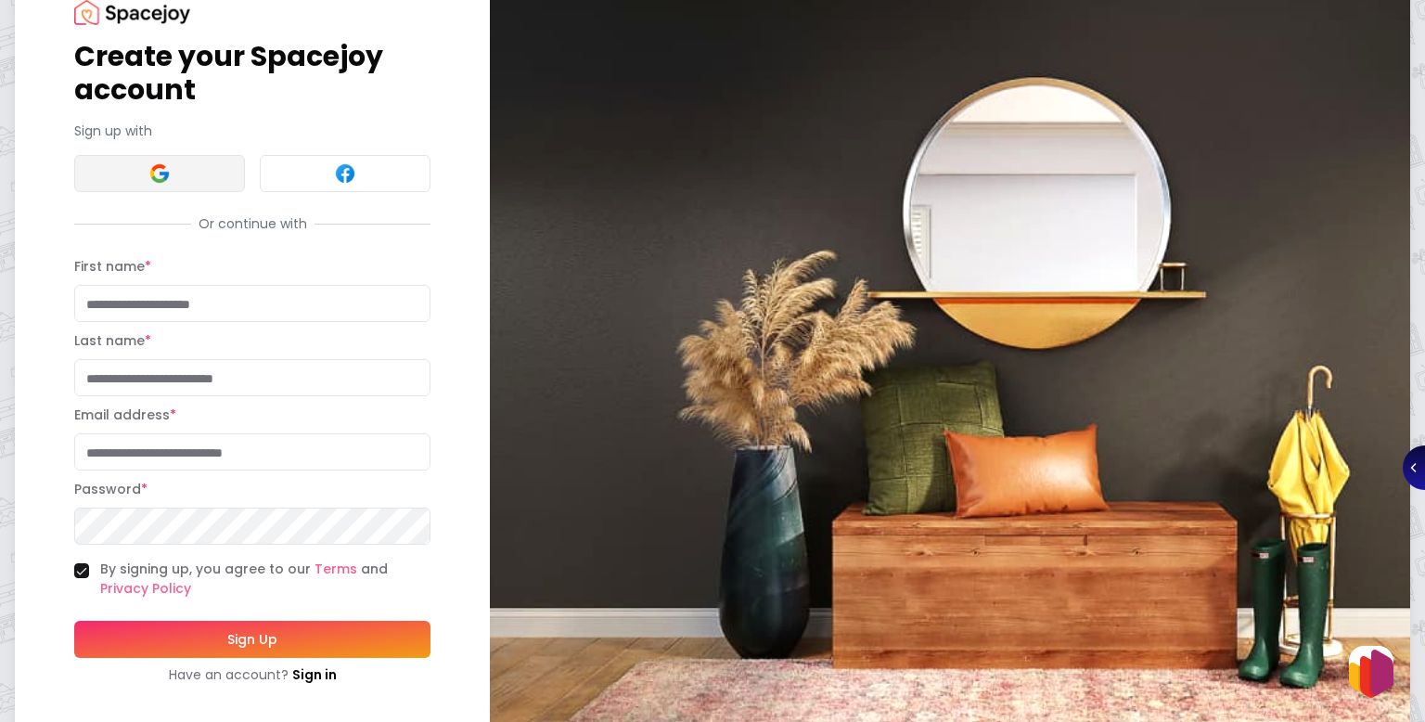
click at [134, 175] on button at bounding box center [159, 173] width 171 height 37
